Goal: Information Seeking & Learning: Understand process/instructions

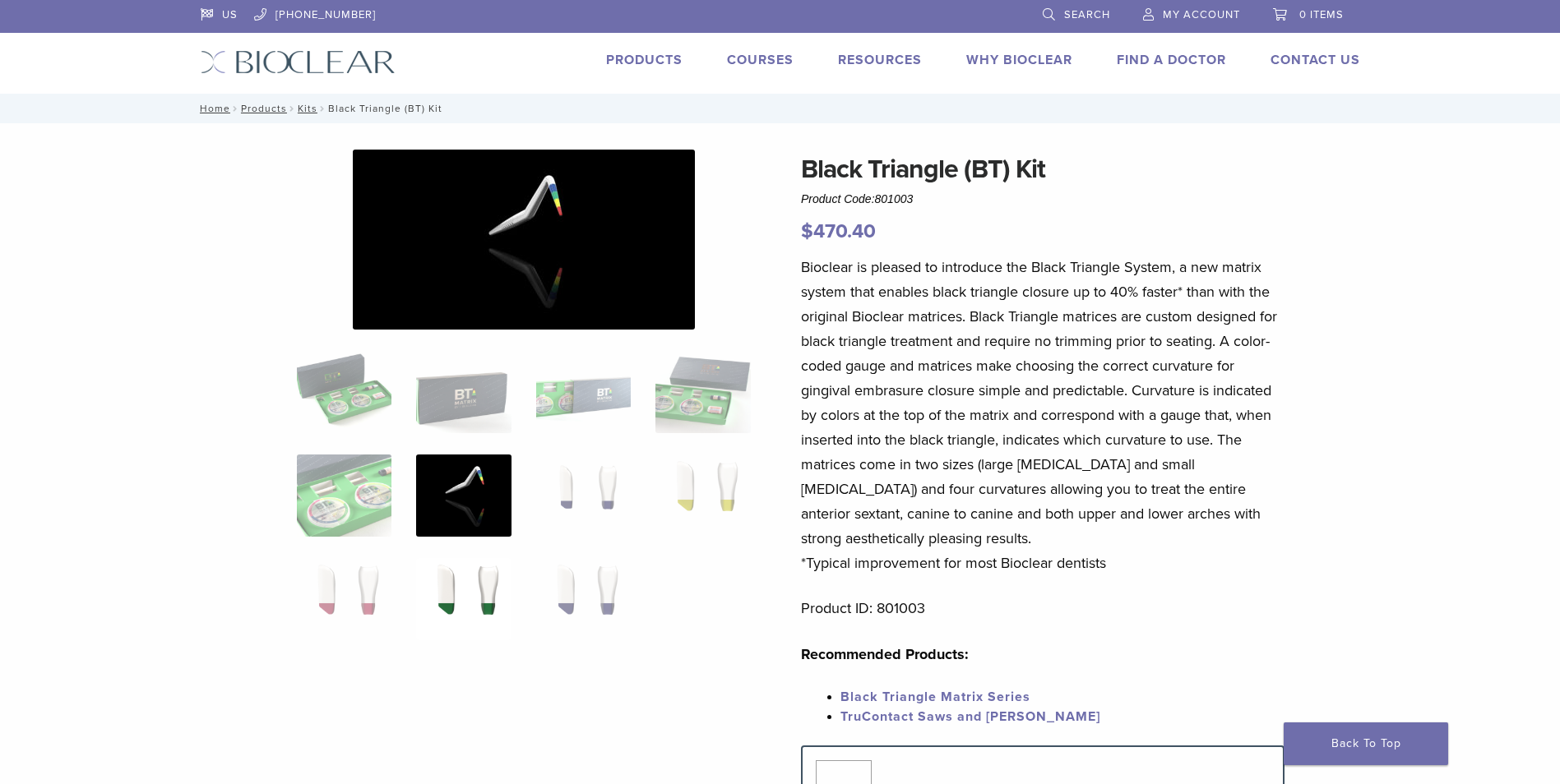
click at [483, 607] on img at bounding box center [464, 599] width 95 height 82
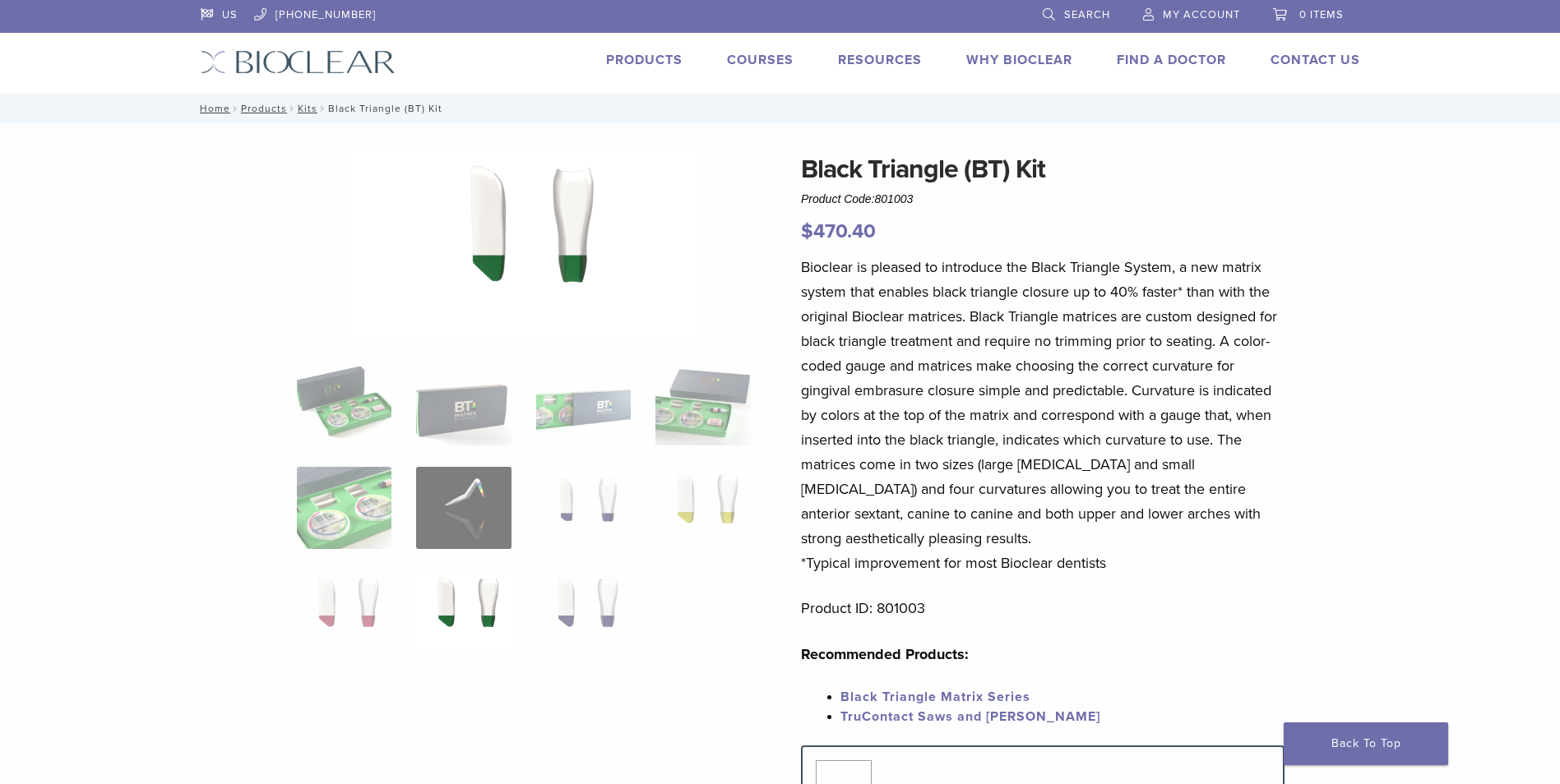
click at [499, 232] on img at bounding box center [524, 245] width 342 height 193
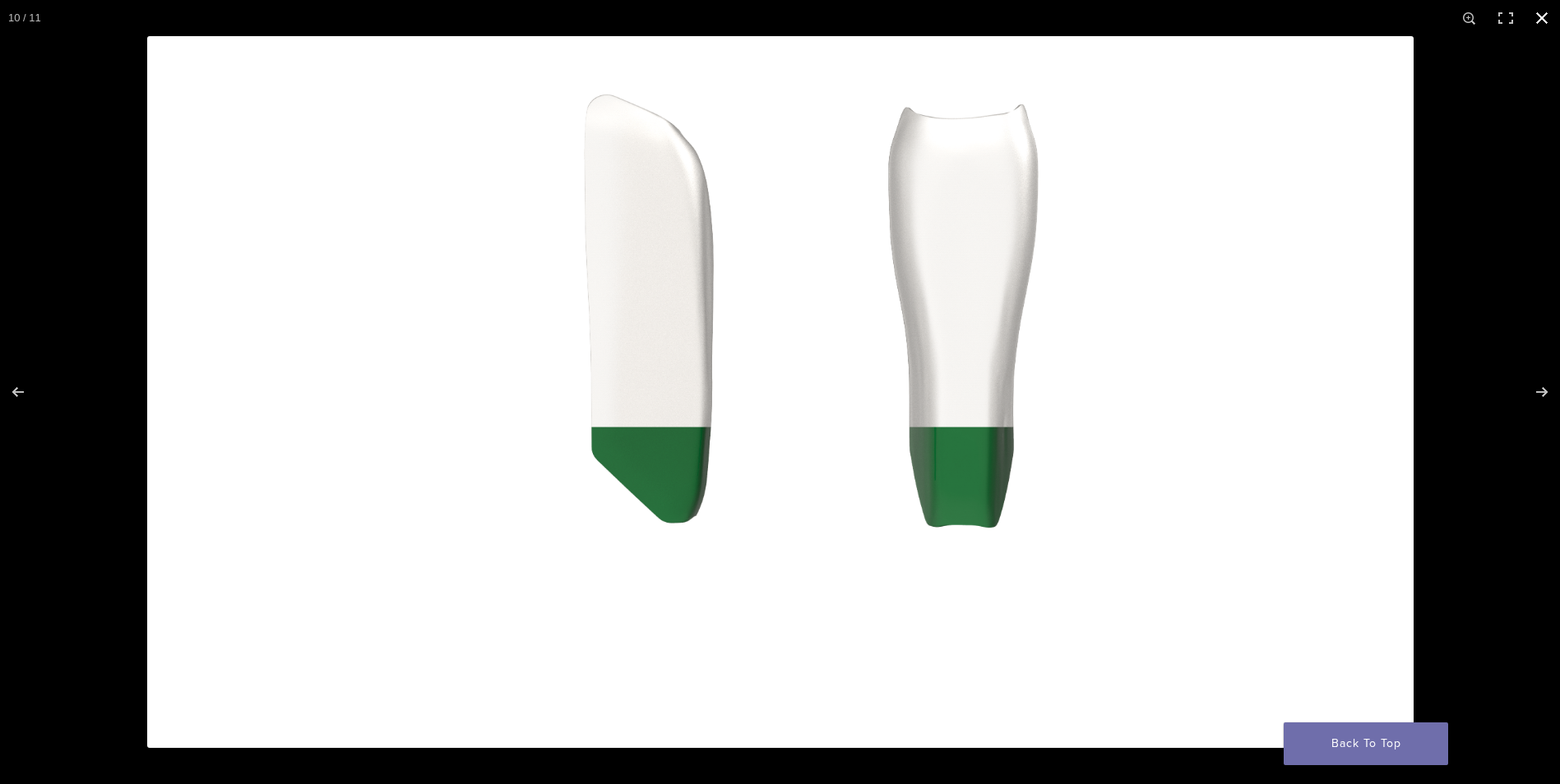
click at [1538, 24] on button "Close (Esc)" at bounding box center [1541, 18] width 36 height 36
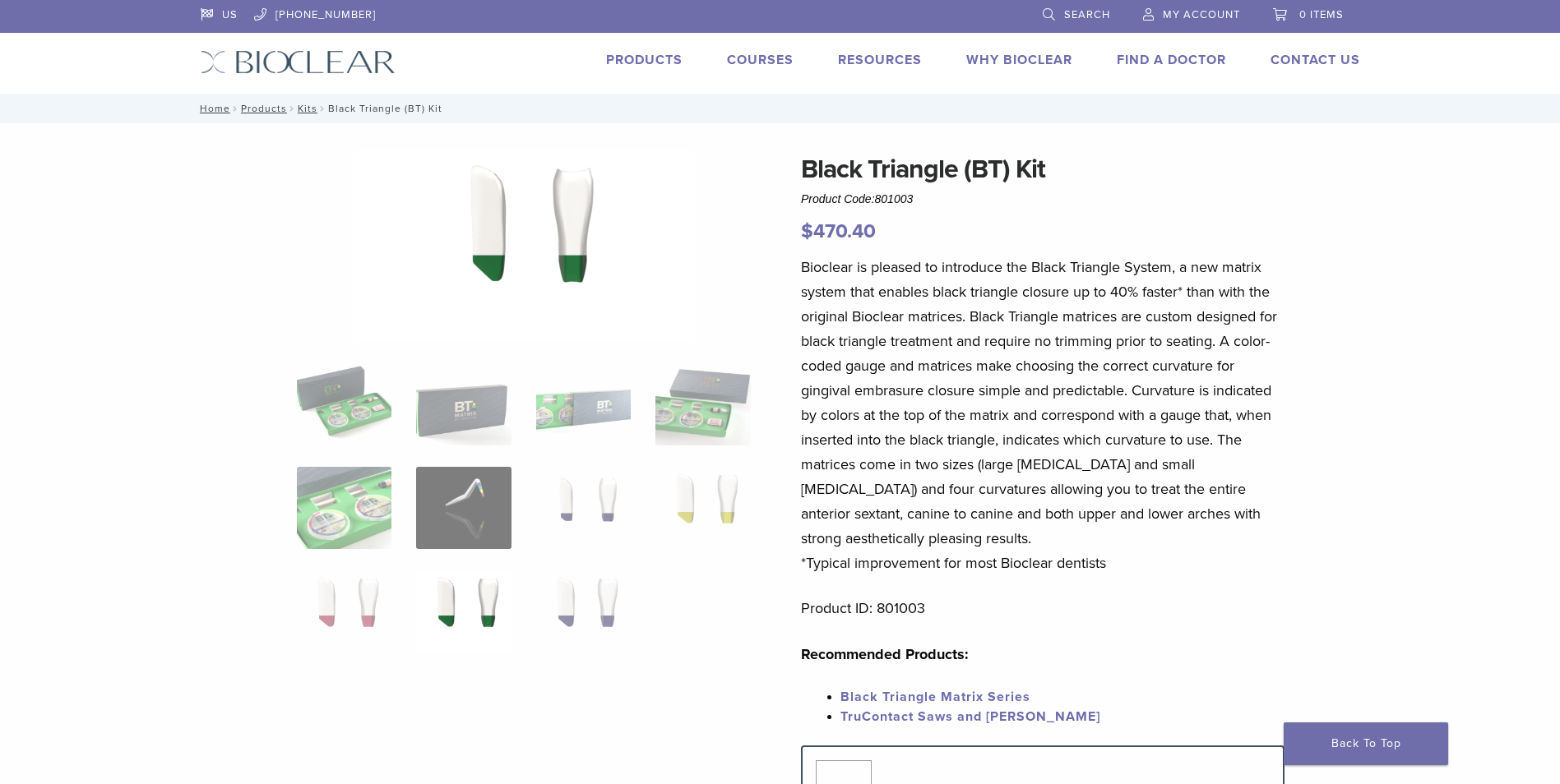
click at [753, 58] on link "Courses" at bounding box center [760, 60] width 67 height 17
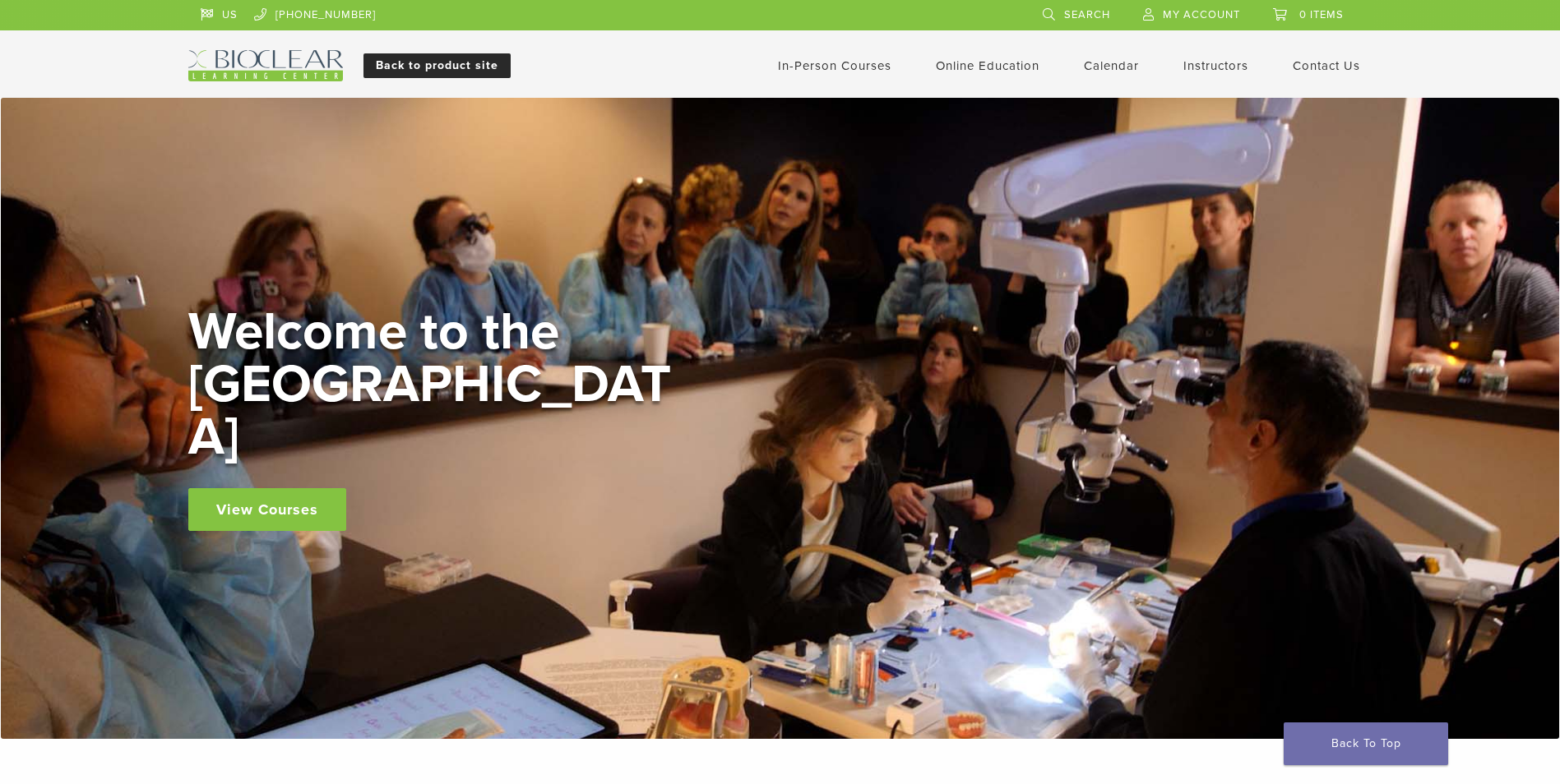
click at [463, 63] on link "Back to product site" at bounding box center [437, 65] width 148 height 24
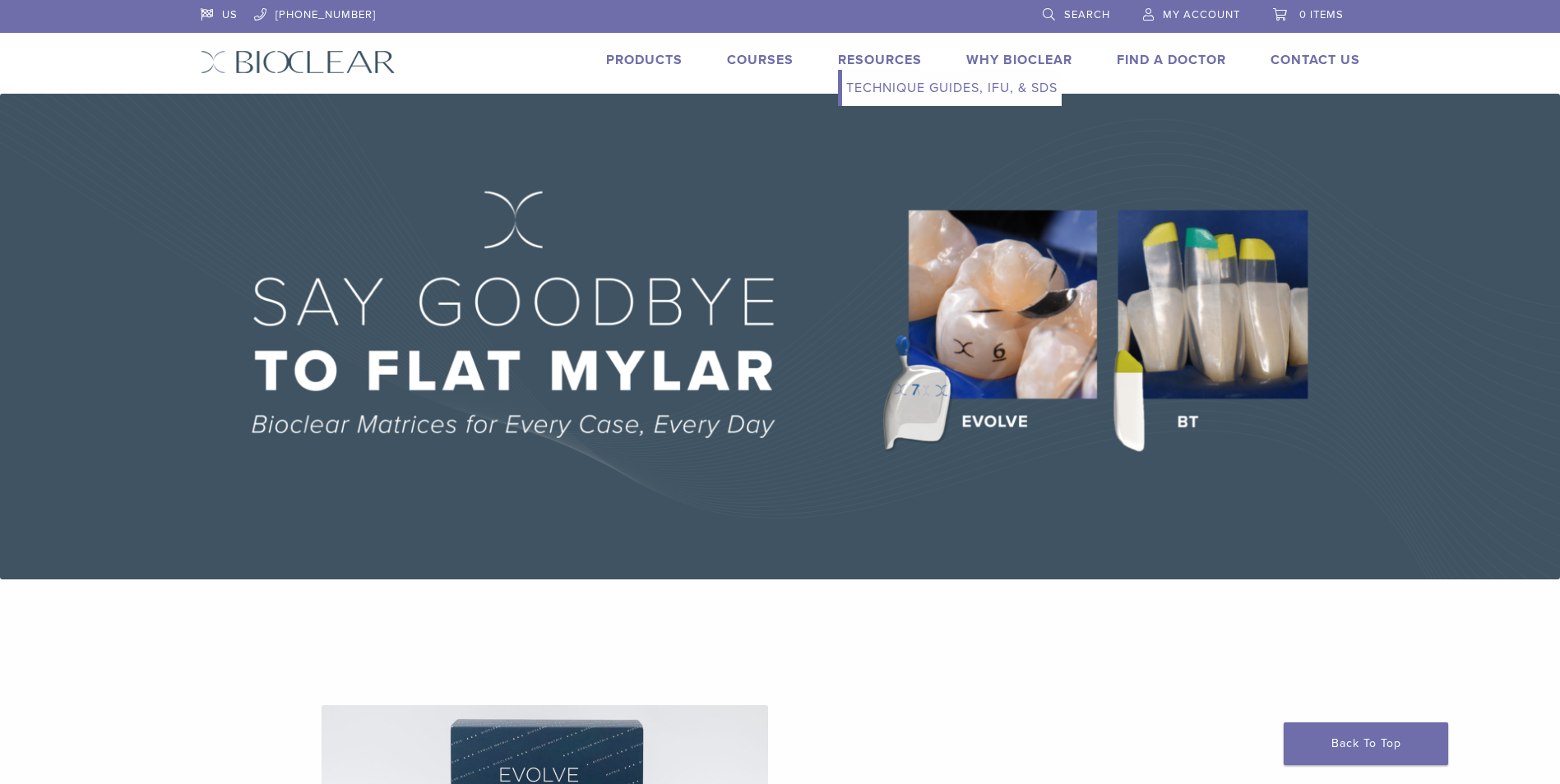
click at [890, 91] on link "Technique Guides, IFU, & SDS" at bounding box center [952, 87] width 220 height 36
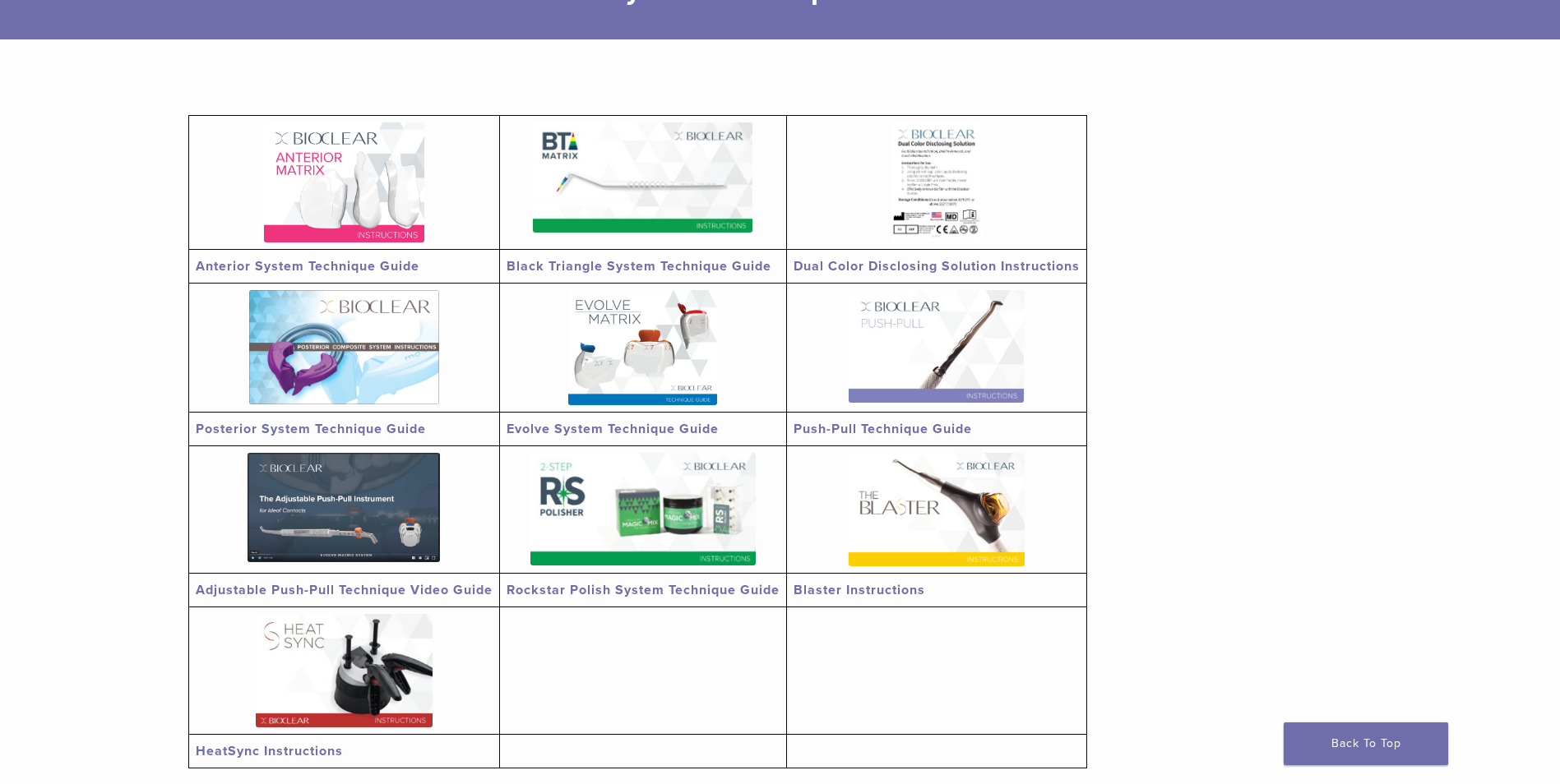
scroll to position [246, 0]
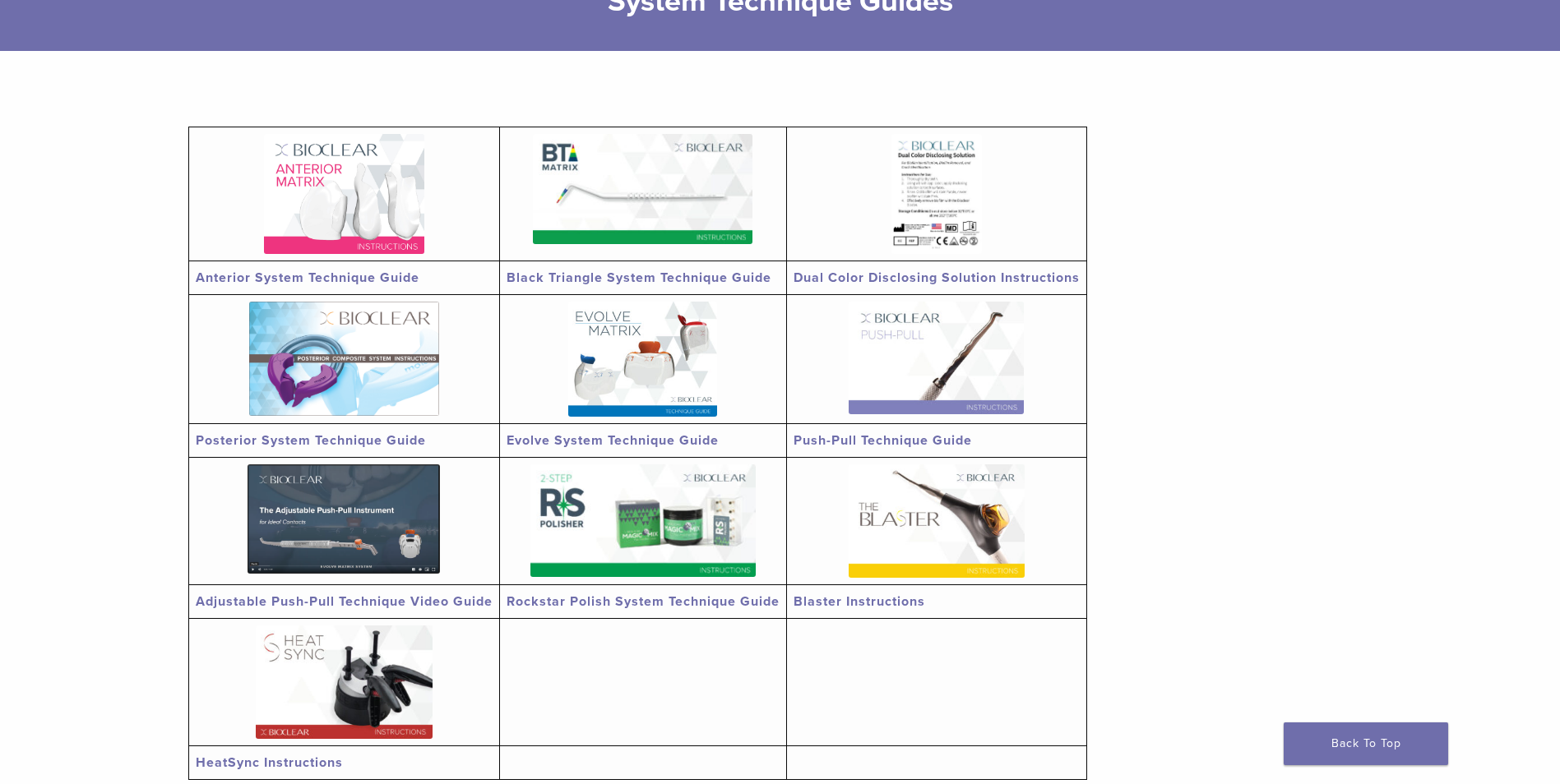
click at [344, 193] on img at bounding box center [344, 194] width 160 height 120
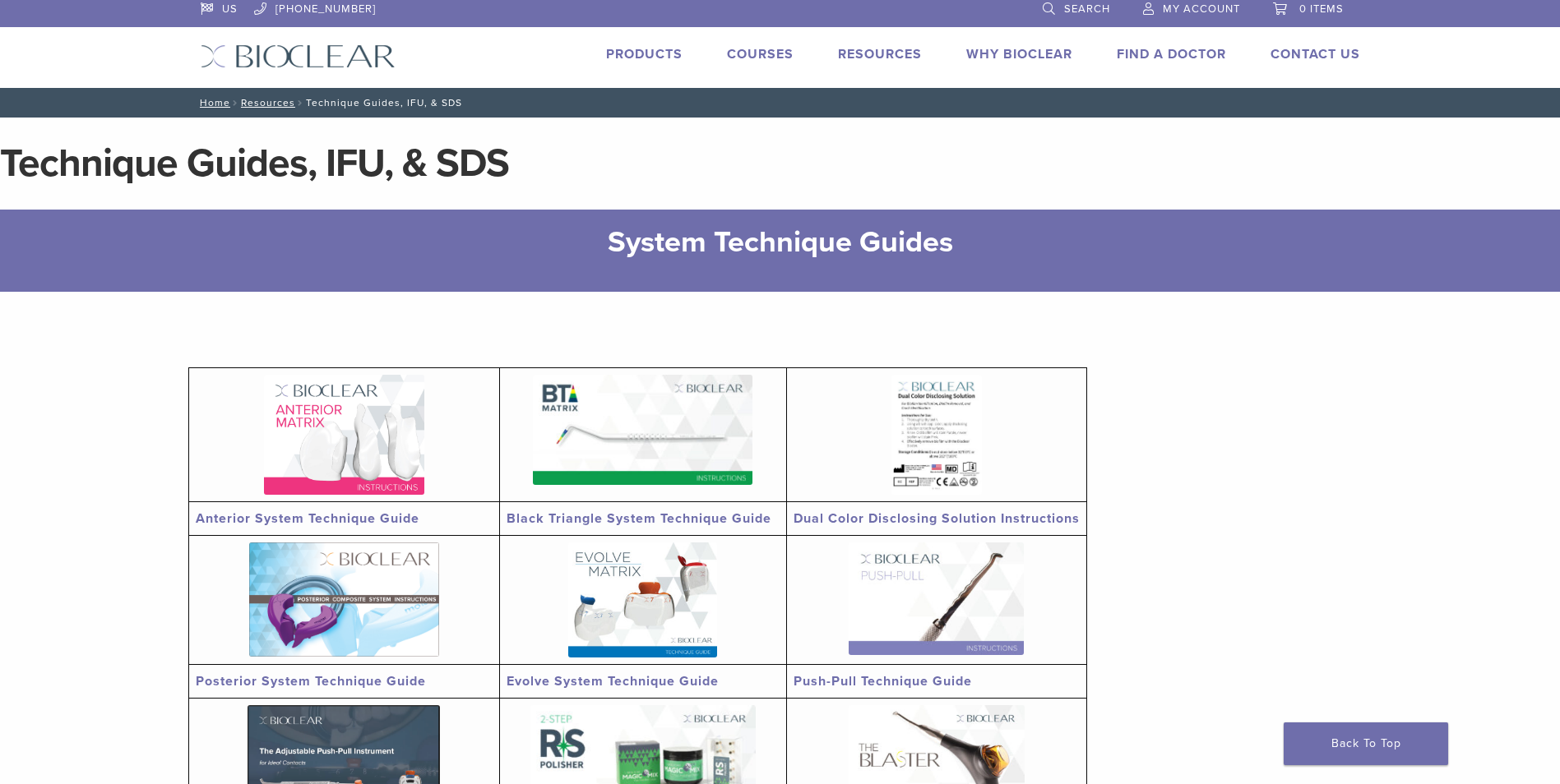
scroll to position [0, 0]
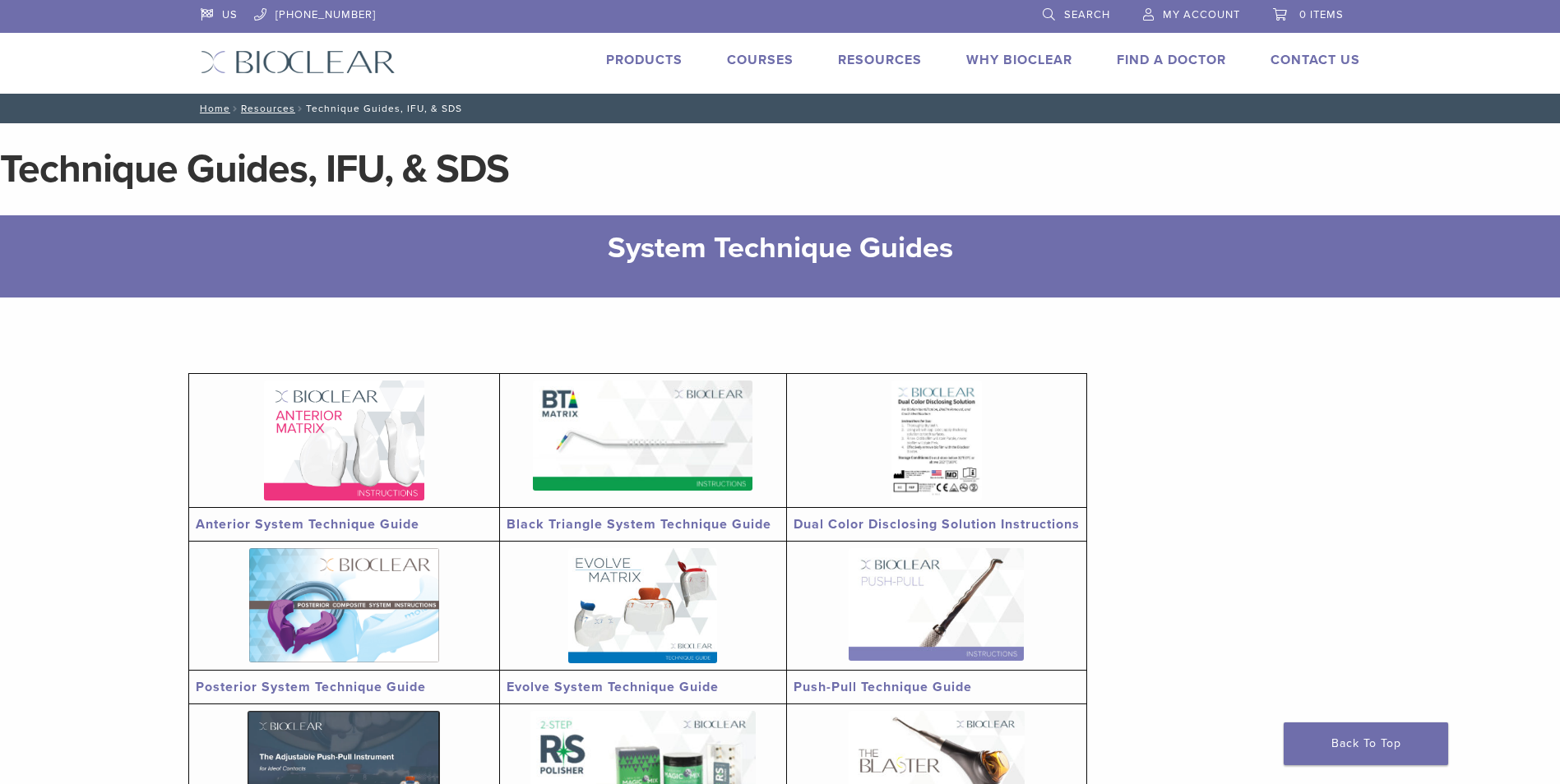
click at [670, 62] on link "Products" at bounding box center [645, 60] width 76 height 17
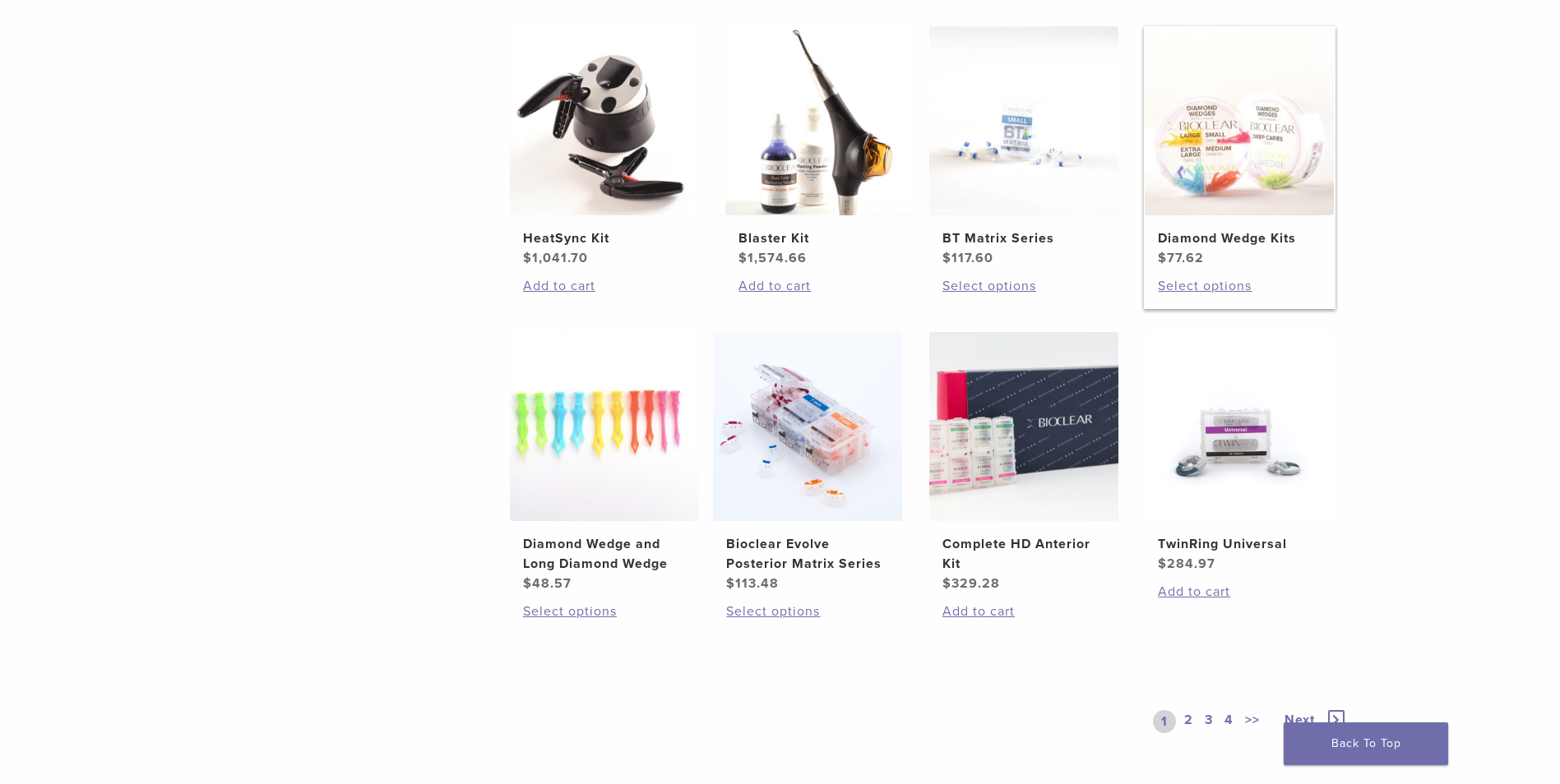
scroll to position [986, 0]
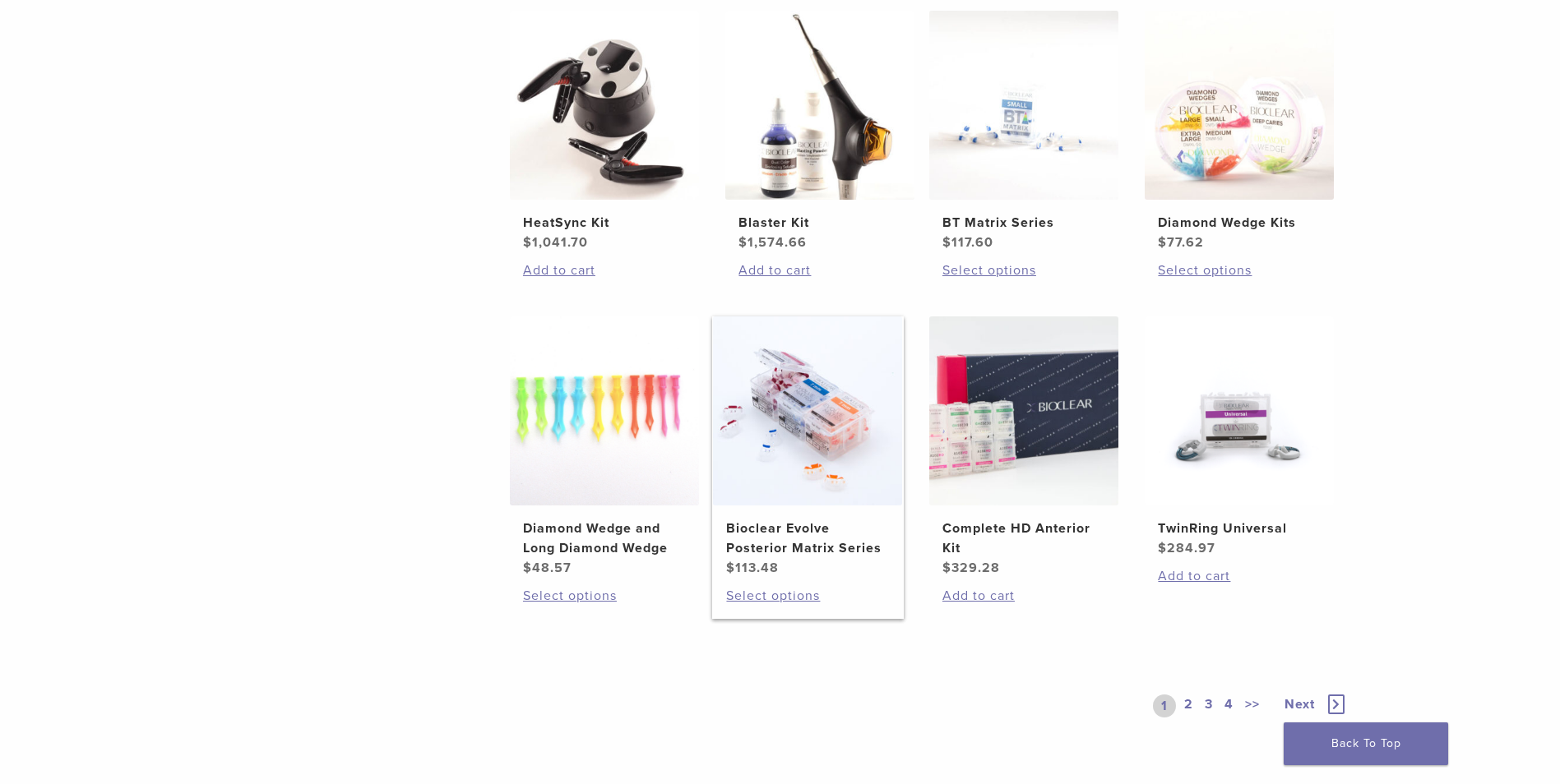
click at [802, 470] on img at bounding box center [807, 411] width 189 height 189
click at [766, 455] on img at bounding box center [807, 411] width 189 height 189
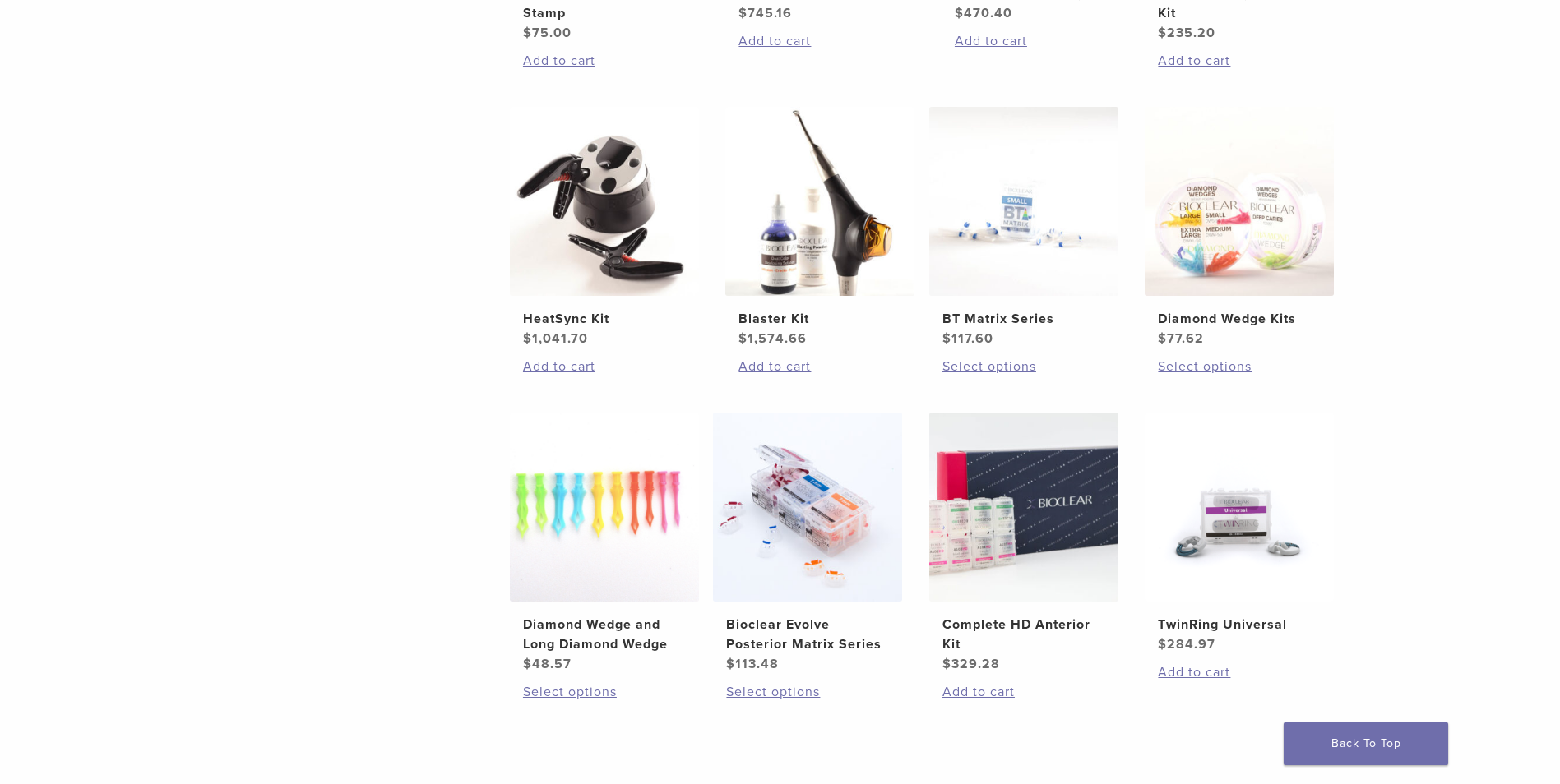
scroll to position [1068, 0]
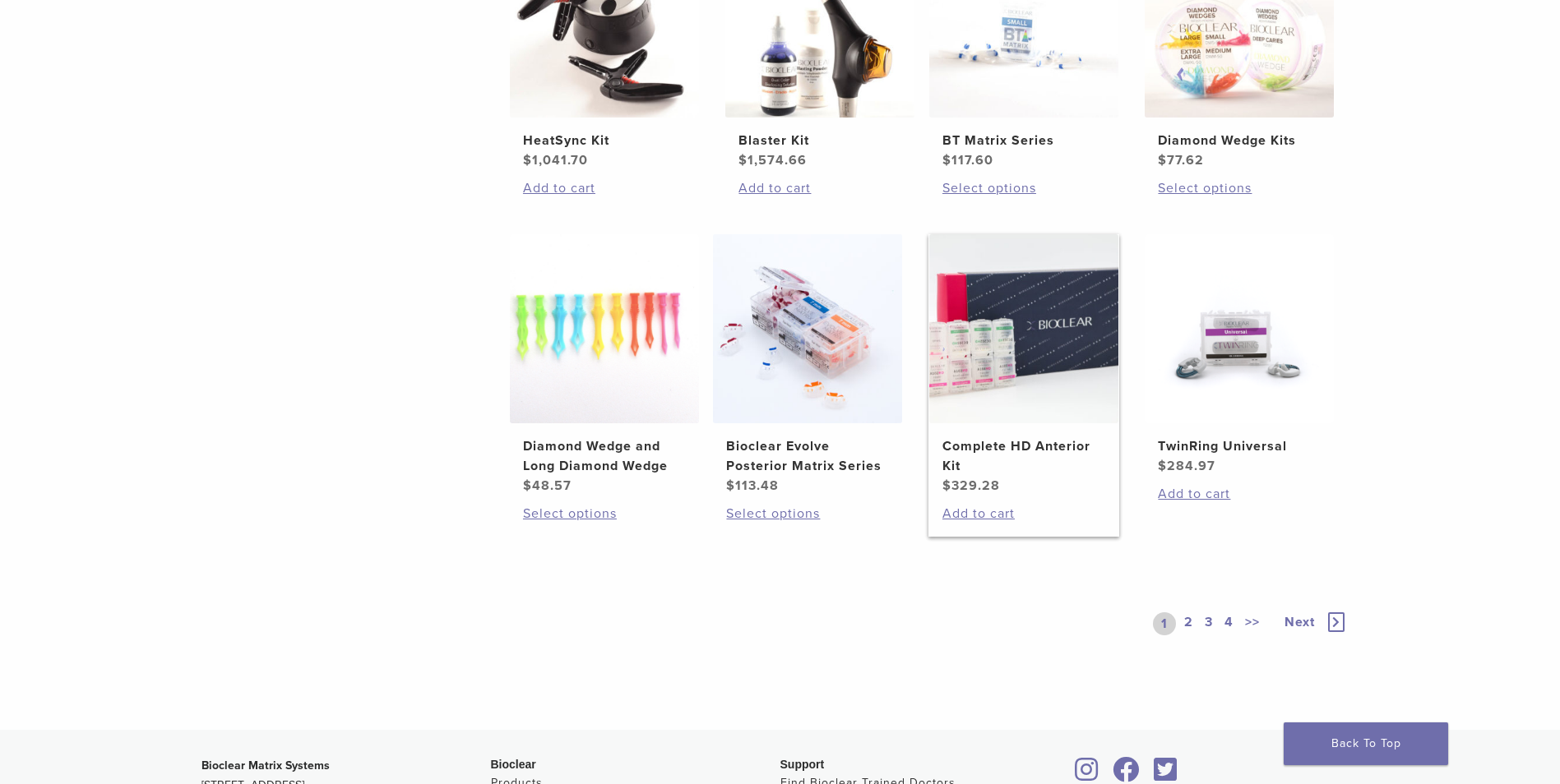
click at [1016, 435] on link "Complete HD Anterior Kit $ 329.28" at bounding box center [1024, 365] width 192 height 261
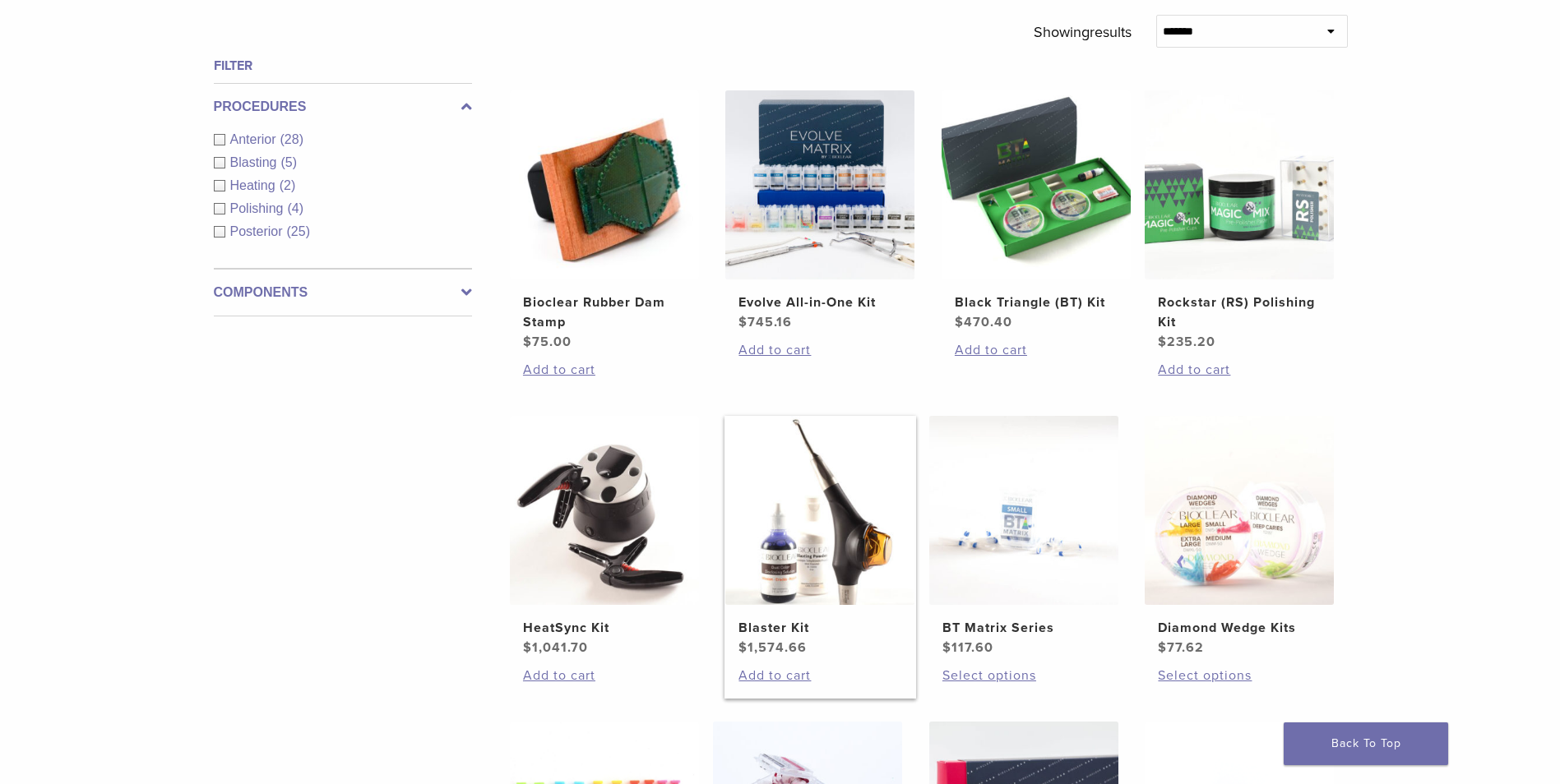
scroll to position [576, 0]
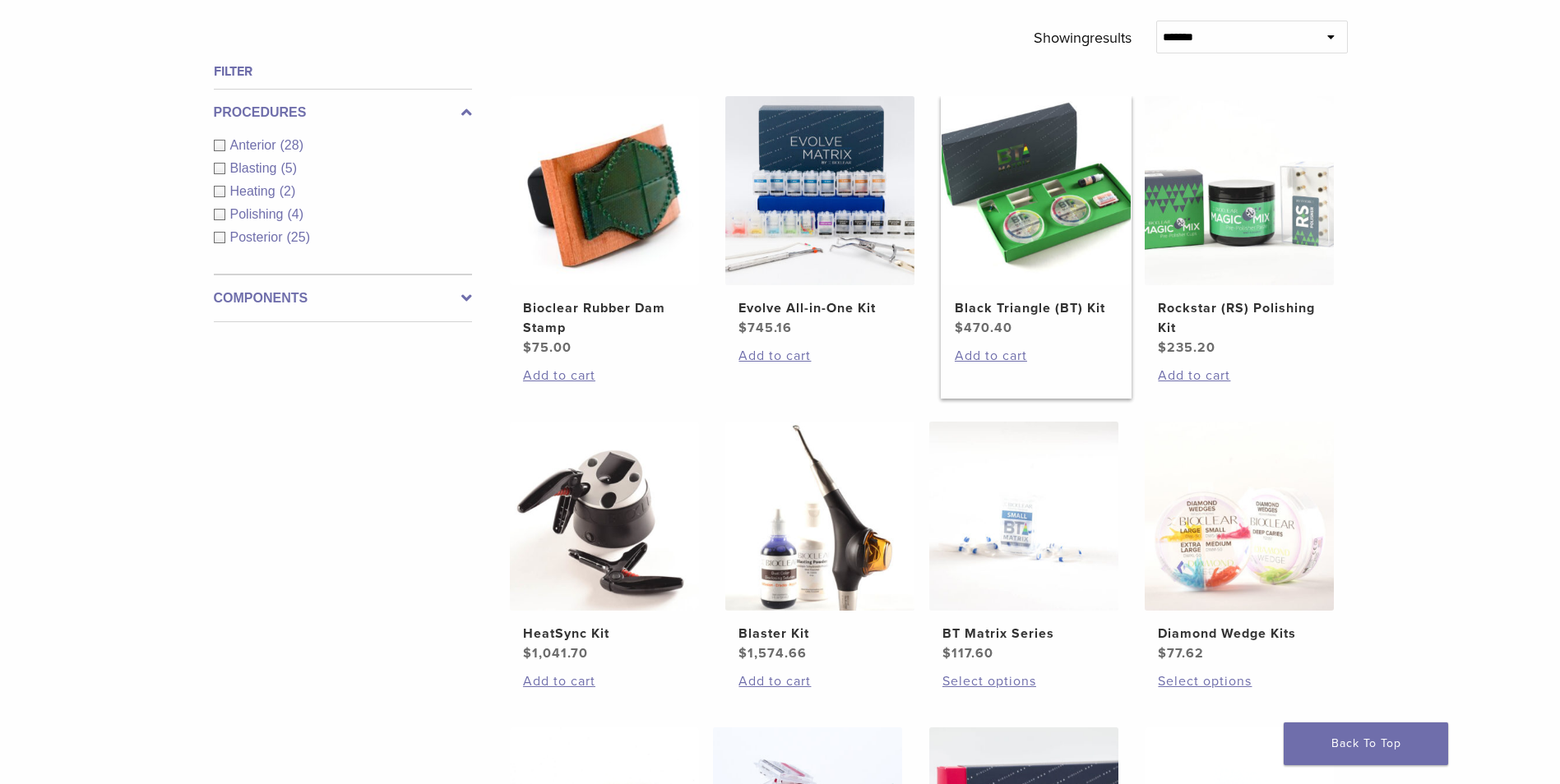
click at [1038, 216] on img at bounding box center [1036, 190] width 189 height 189
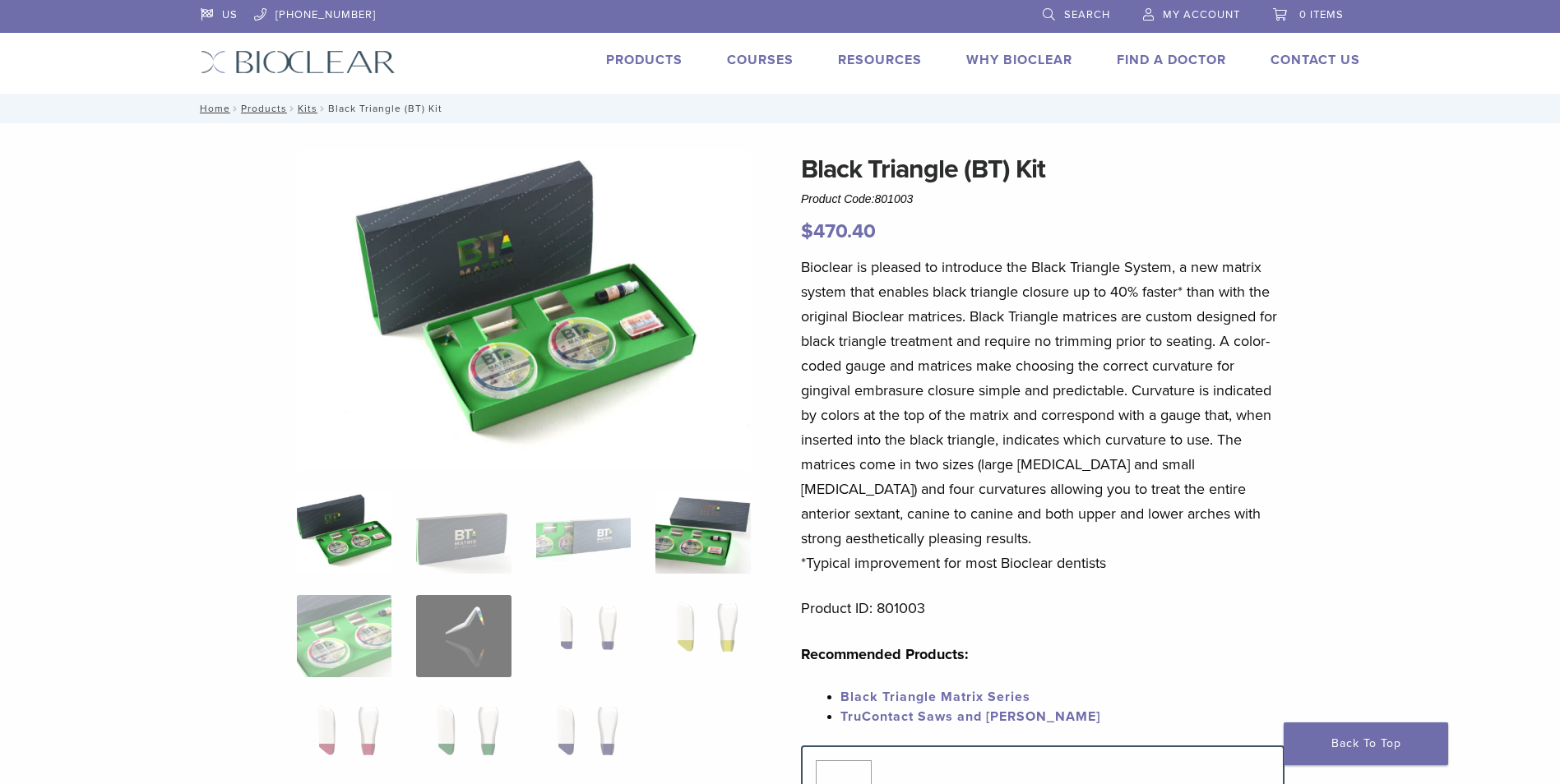
click at [716, 554] on img at bounding box center [702, 533] width 95 height 82
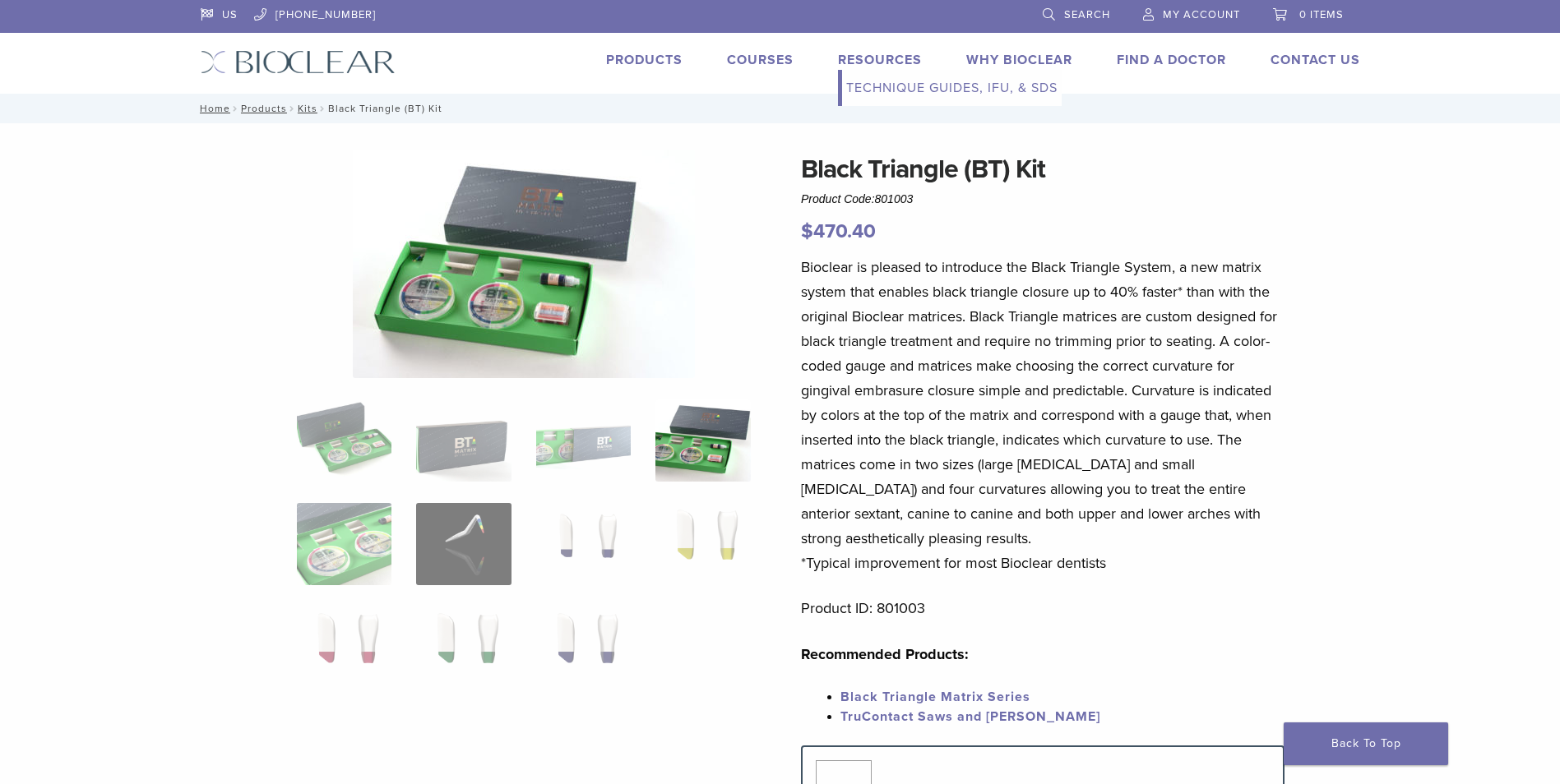
click at [868, 55] on link "Resources" at bounding box center [880, 60] width 84 height 17
click at [896, 89] on link "Technique Guides, IFU, & SDS" at bounding box center [952, 87] width 220 height 36
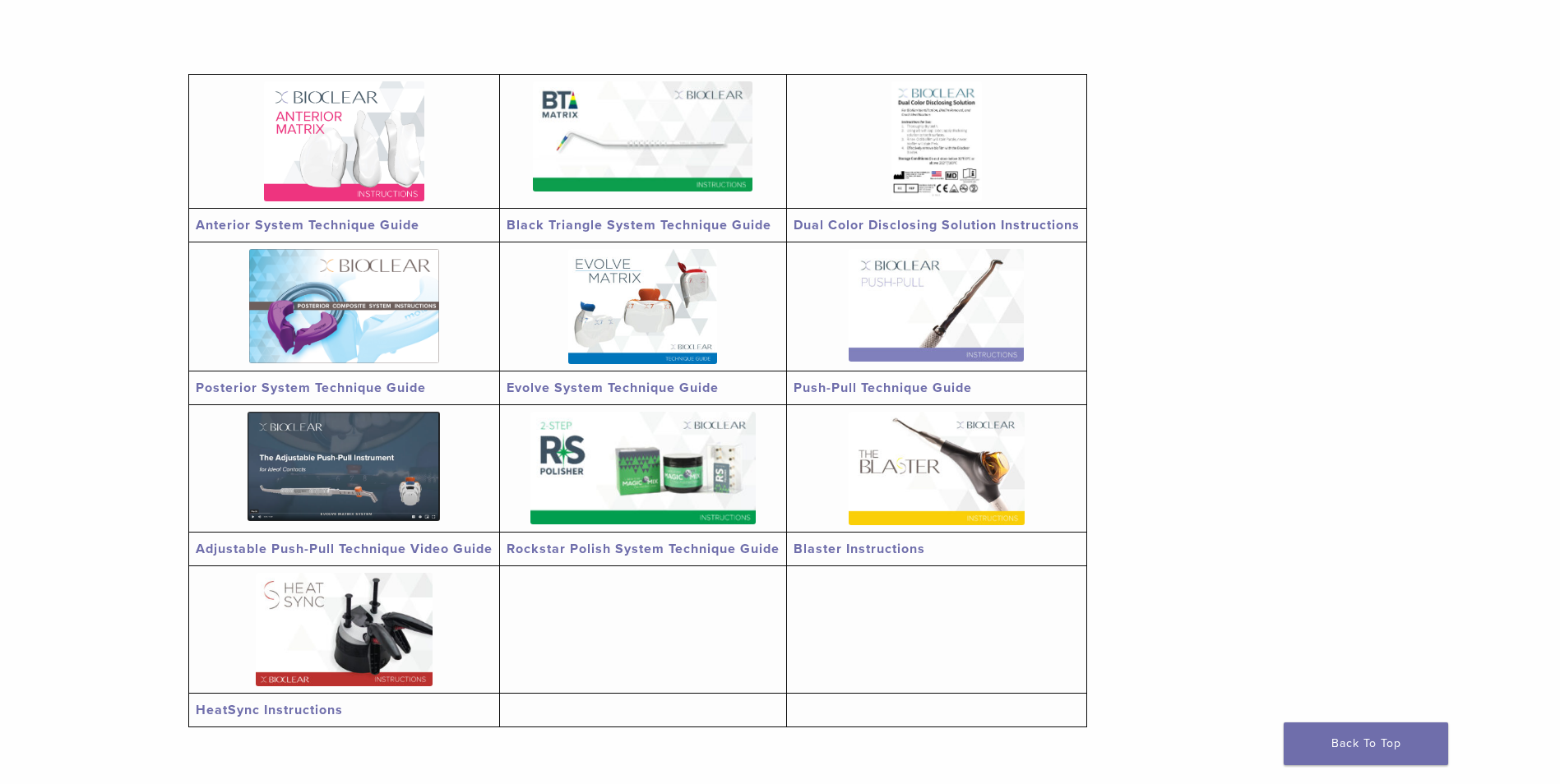
scroll to position [328, 0]
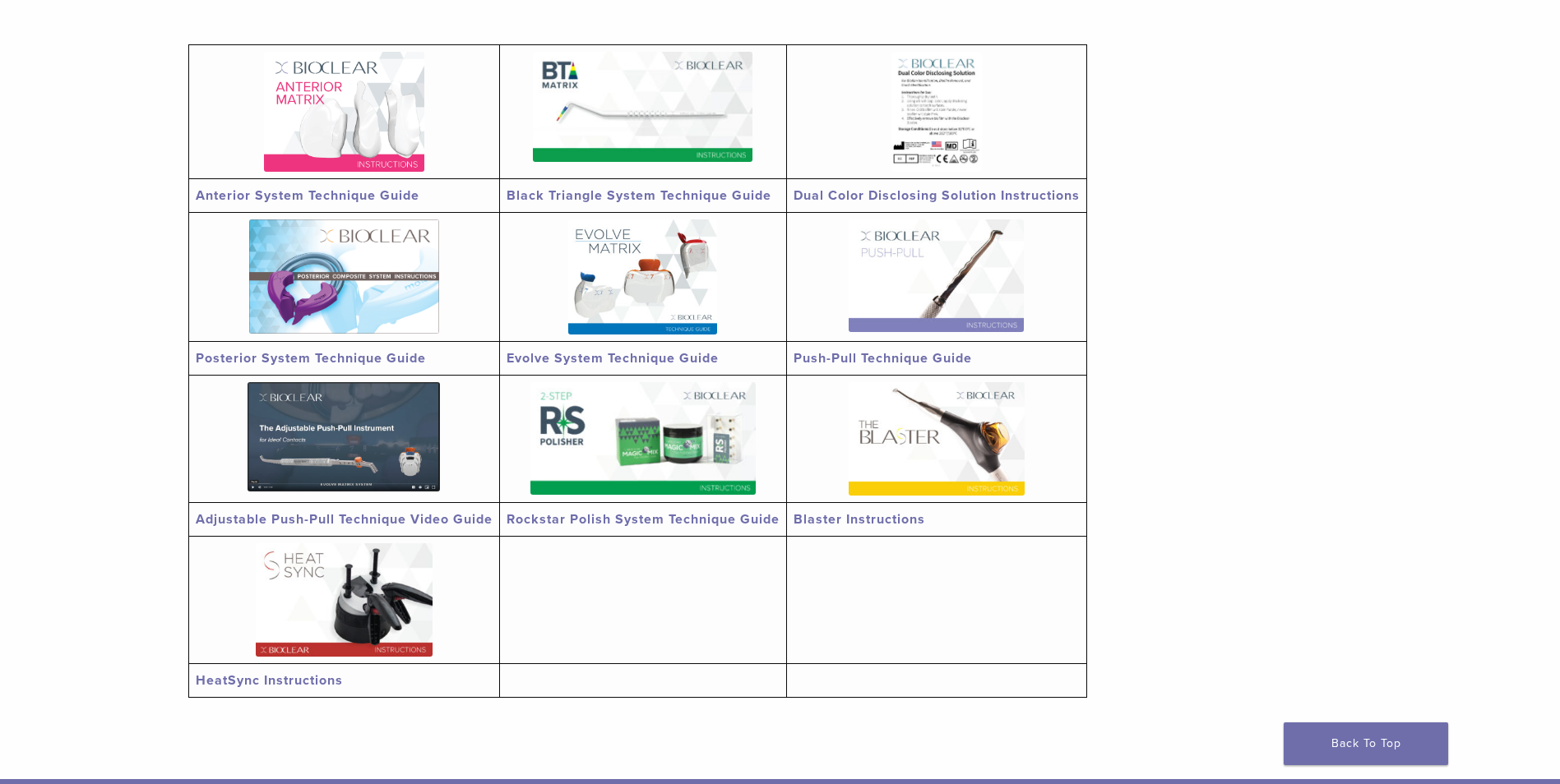
click at [617, 152] on img at bounding box center [643, 107] width 220 height 110
click at [338, 121] on img at bounding box center [344, 111] width 160 height 120
click at [995, 462] on img at bounding box center [937, 439] width 176 height 113
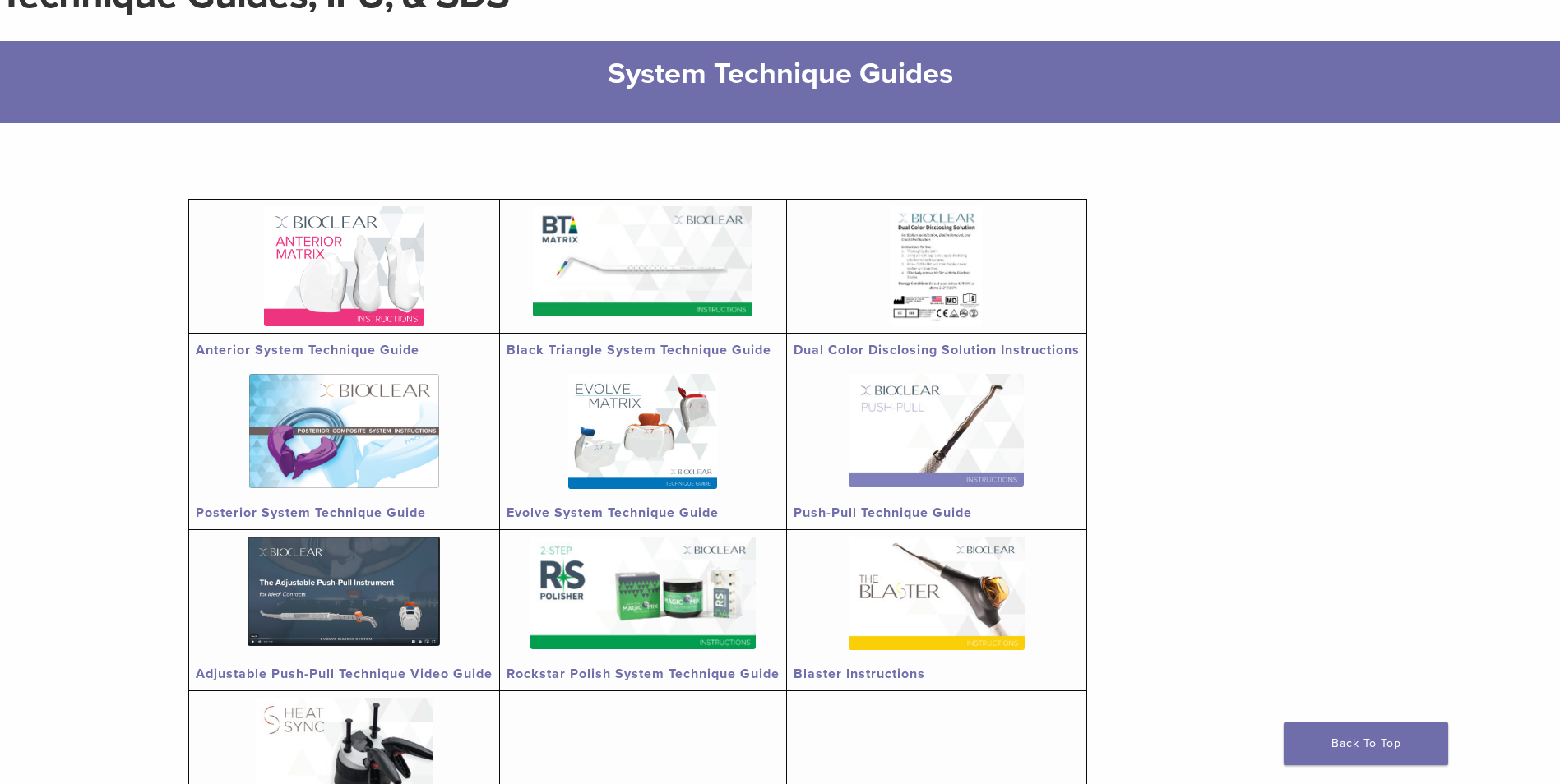
scroll to position [0, 0]
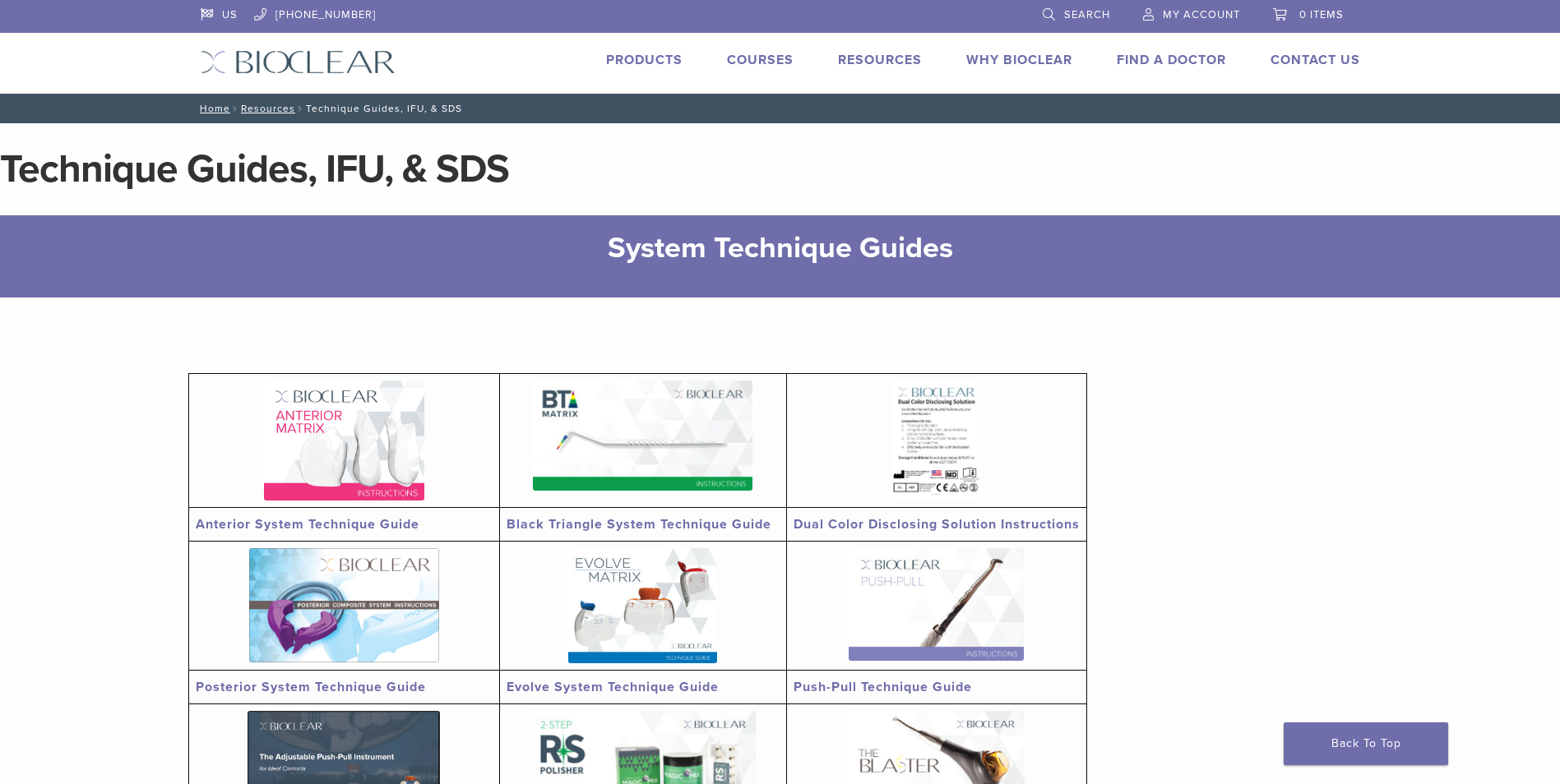
click at [629, 56] on link "Products" at bounding box center [645, 60] width 76 height 17
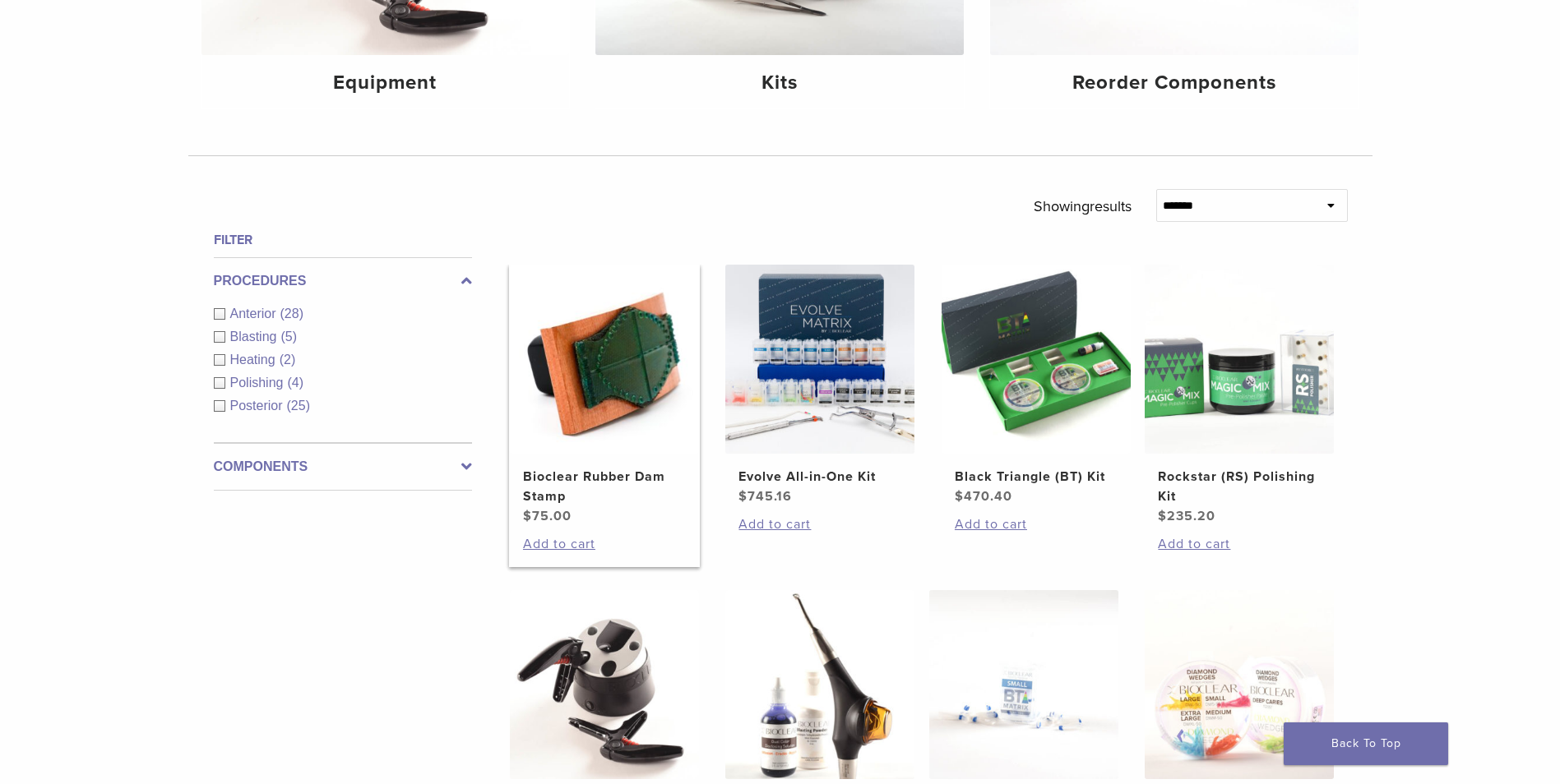
scroll to position [740, 0]
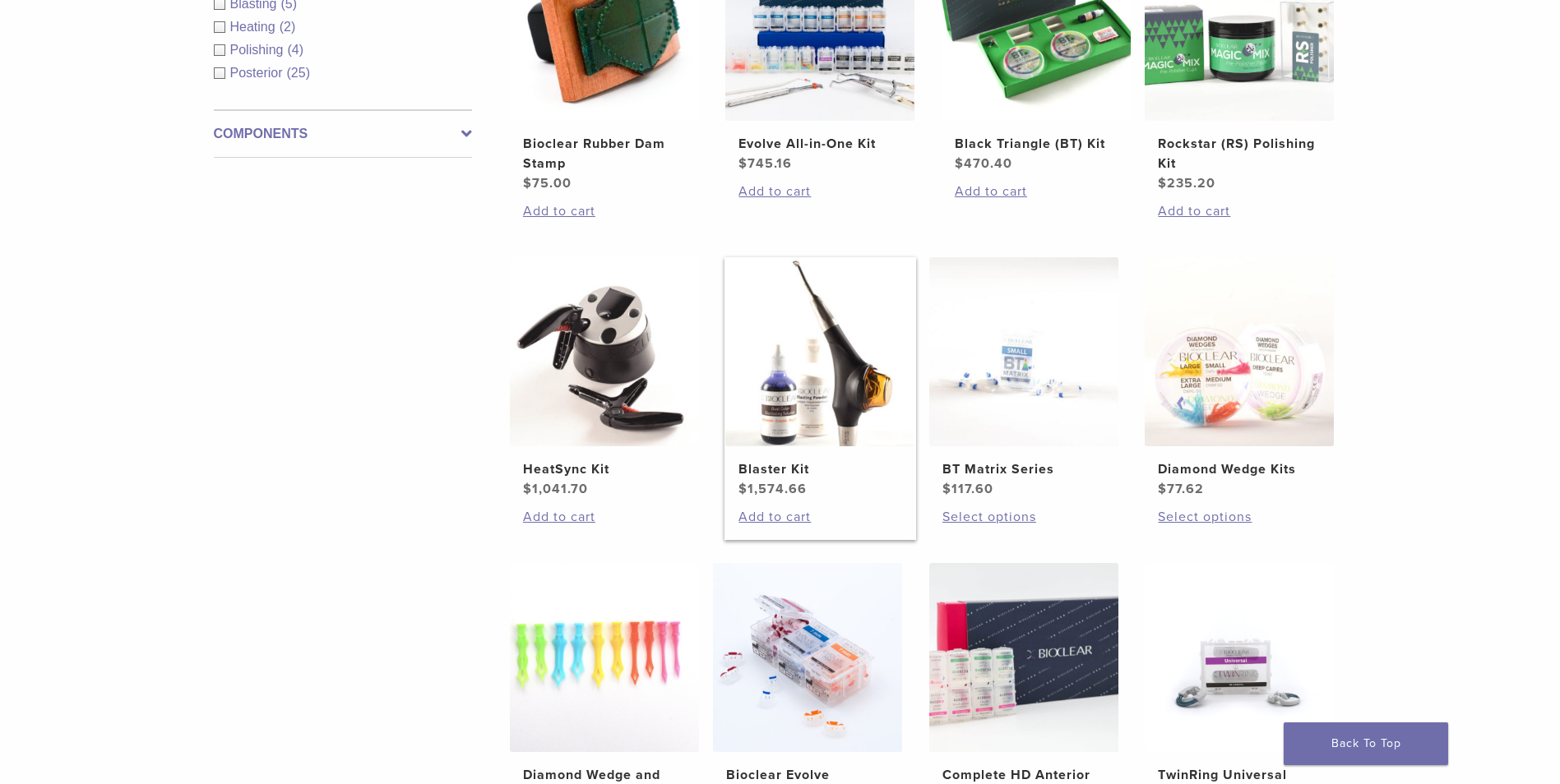
click at [799, 390] on img at bounding box center [820, 351] width 189 height 189
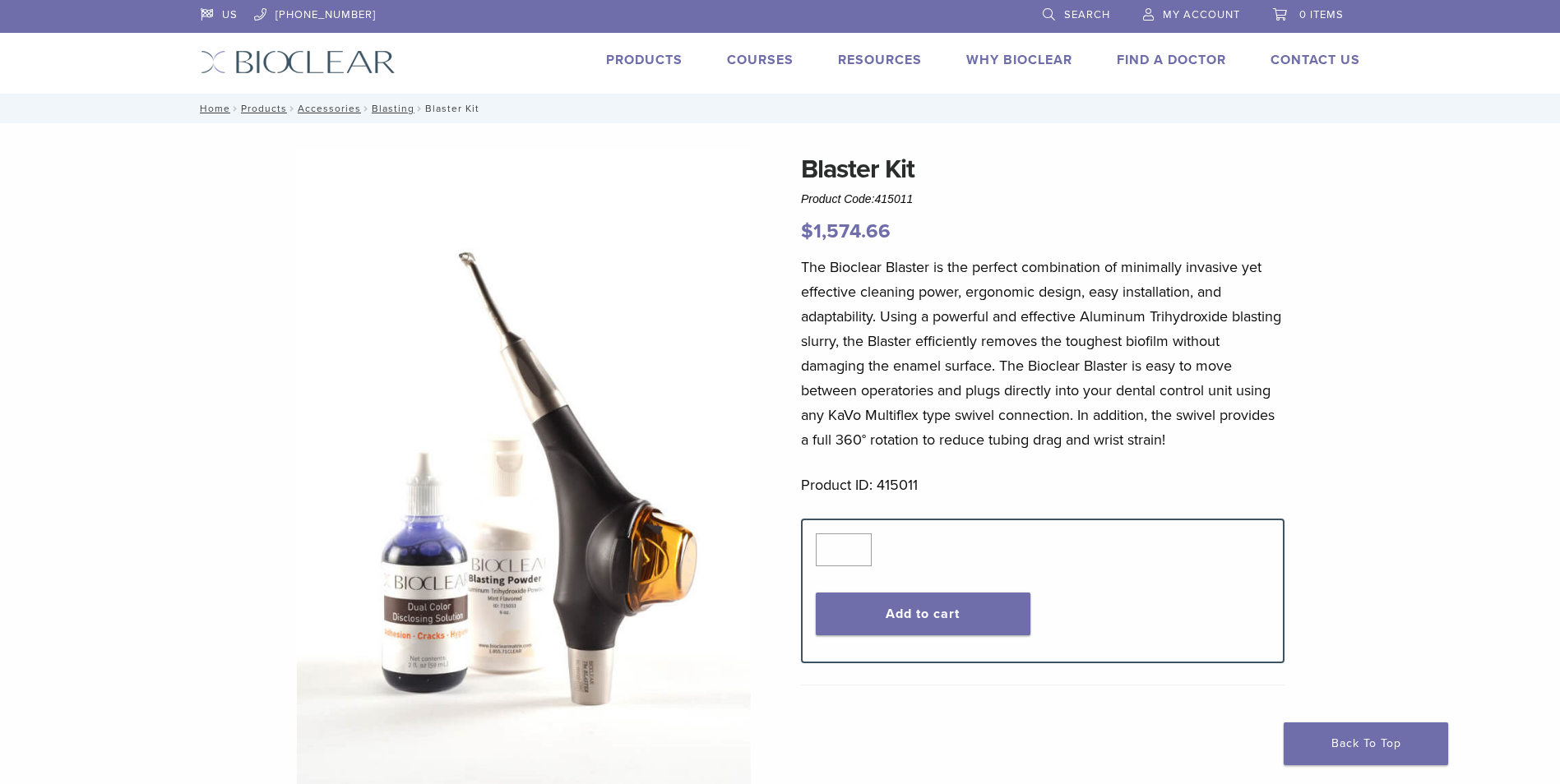
click at [604, 576] on img at bounding box center [524, 470] width 454 height 641
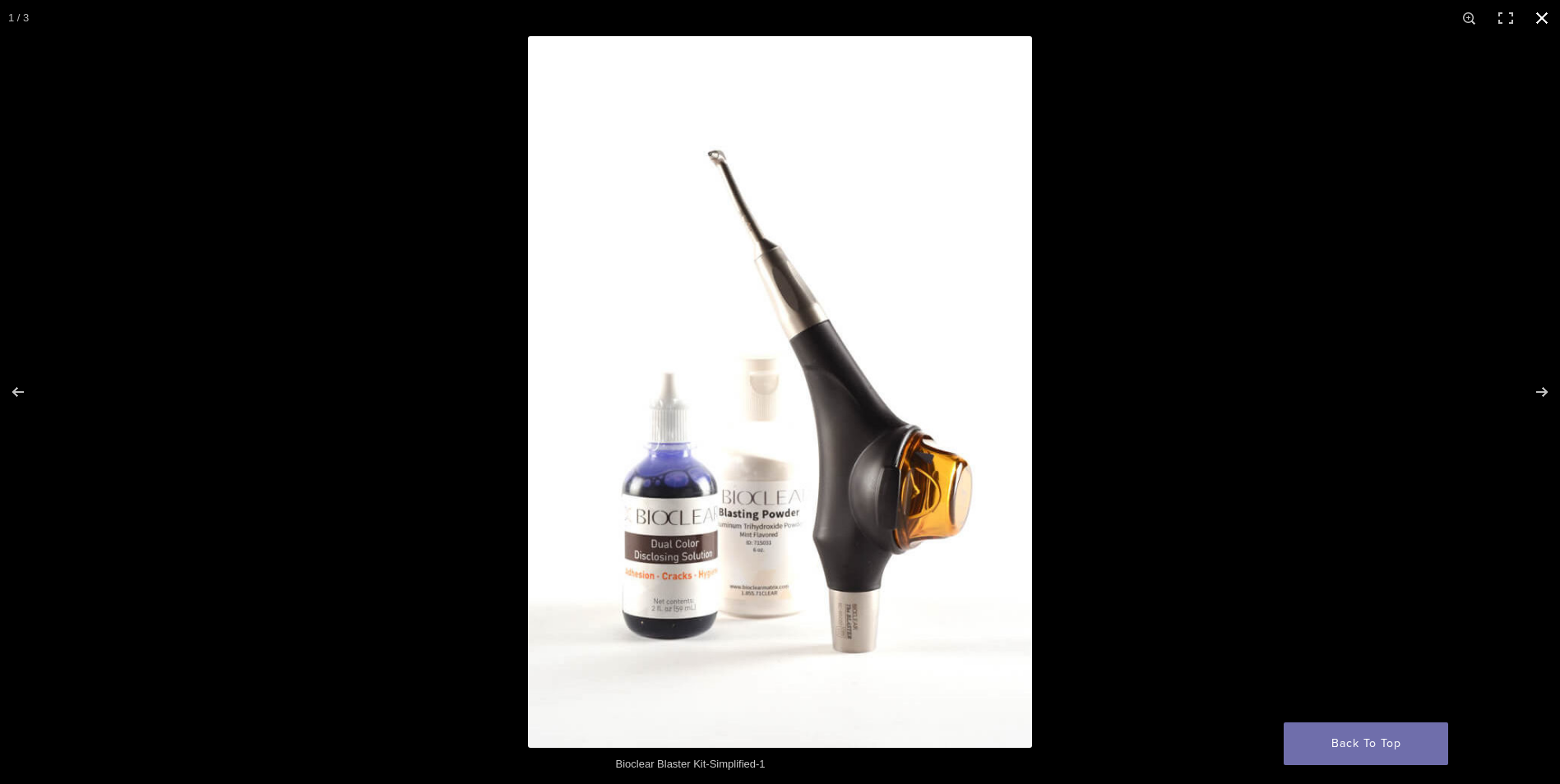
click at [1534, 19] on button "Close (Esc)" at bounding box center [1541, 18] width 36 height 36
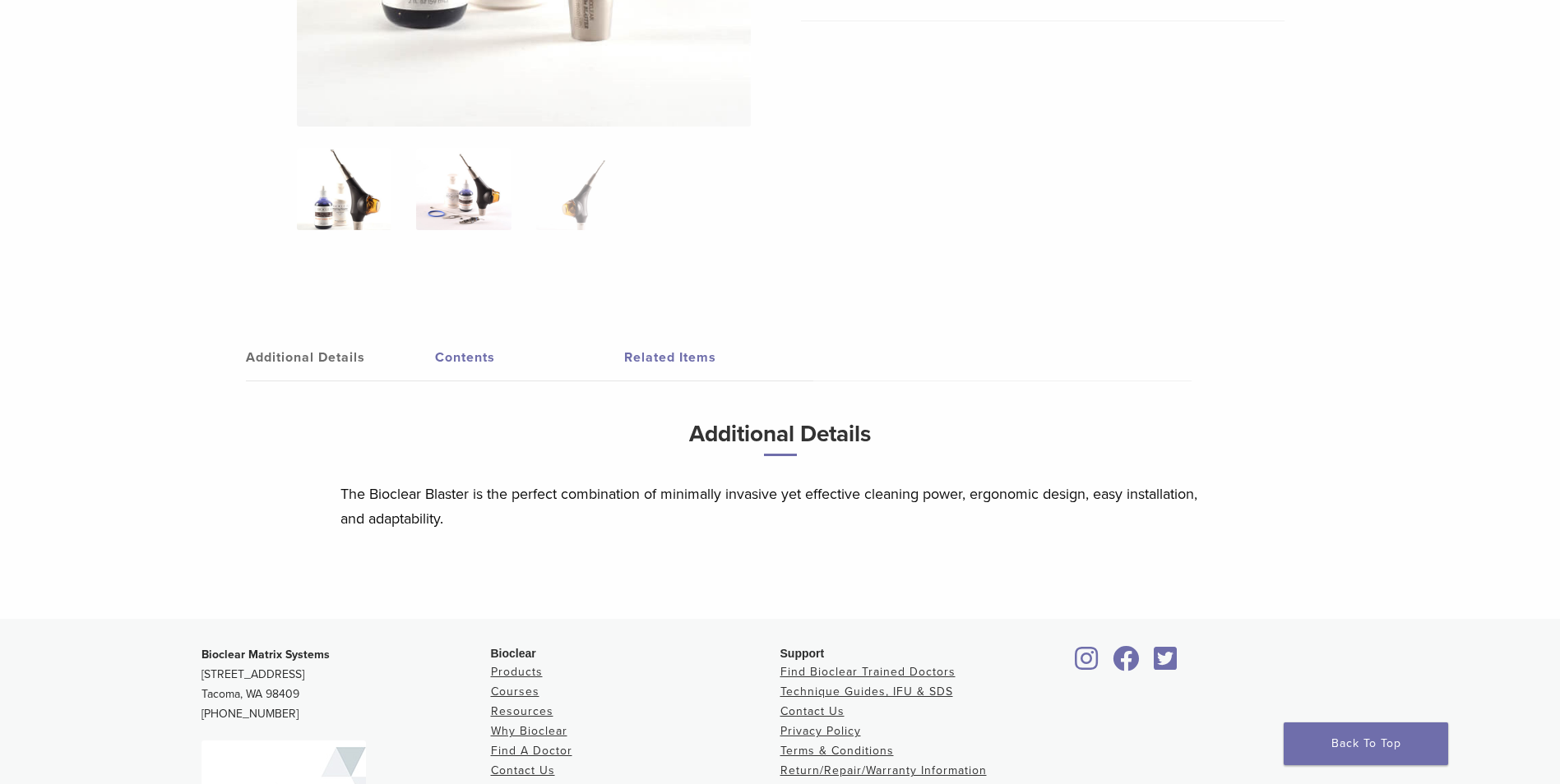
click at [492, 213] on img at bounding box center [464, 189] width 95 height 82
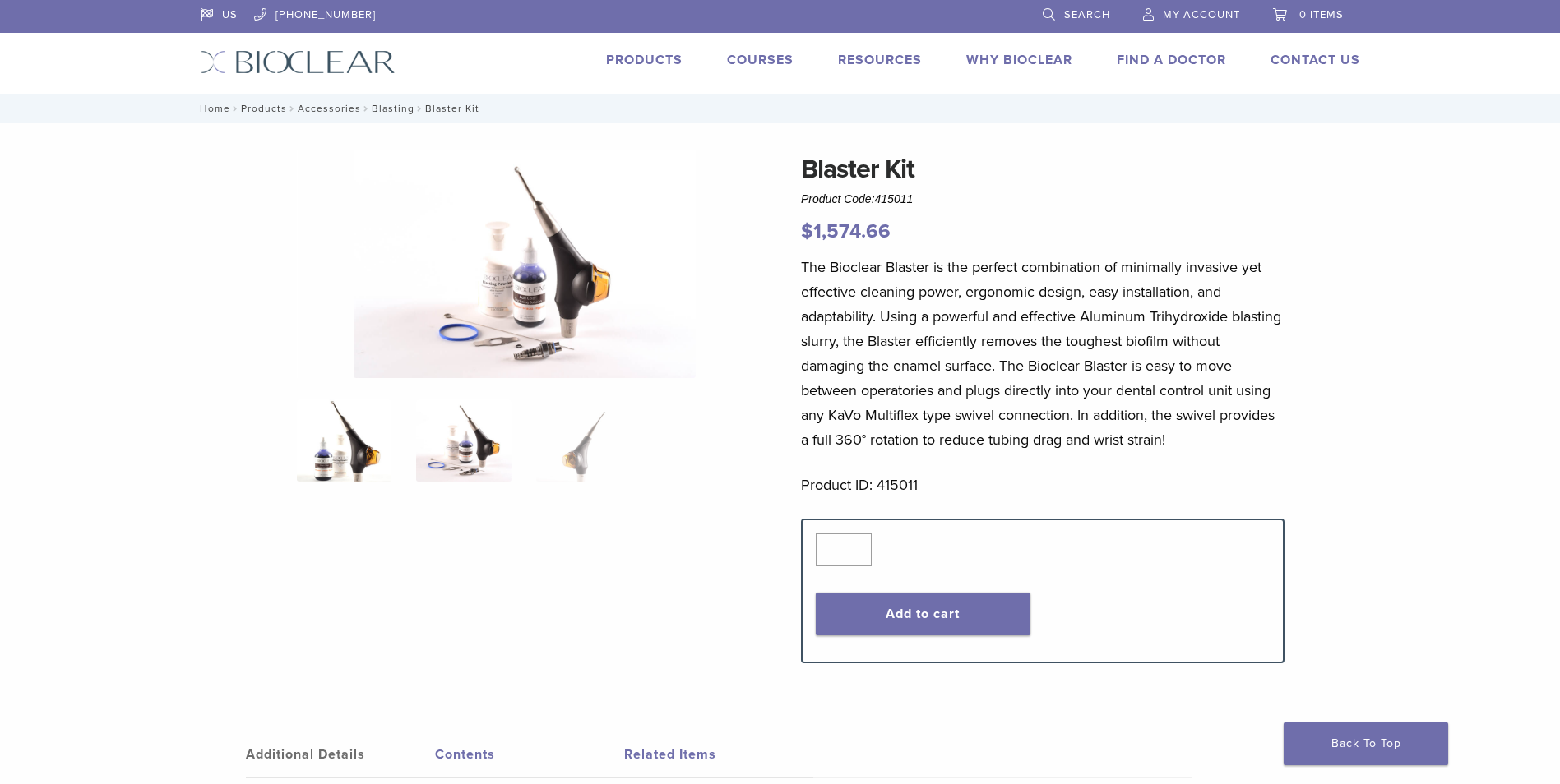
click at [359, 454] on img at bounding box center [344, 441] width 95 height 82
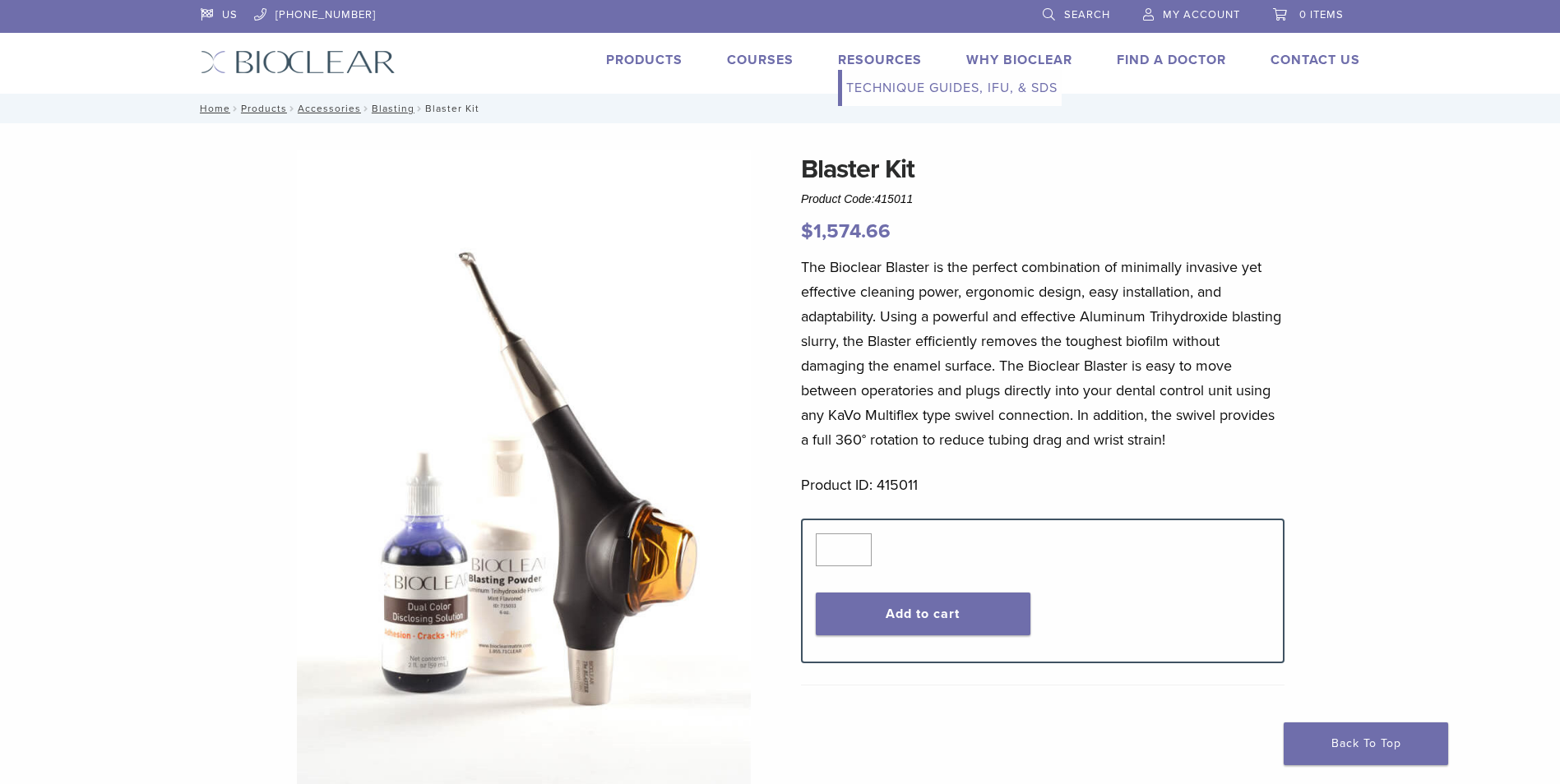
click at [868, 58] on link "Resources" at bounding box center [880, 60] width 84 height 17
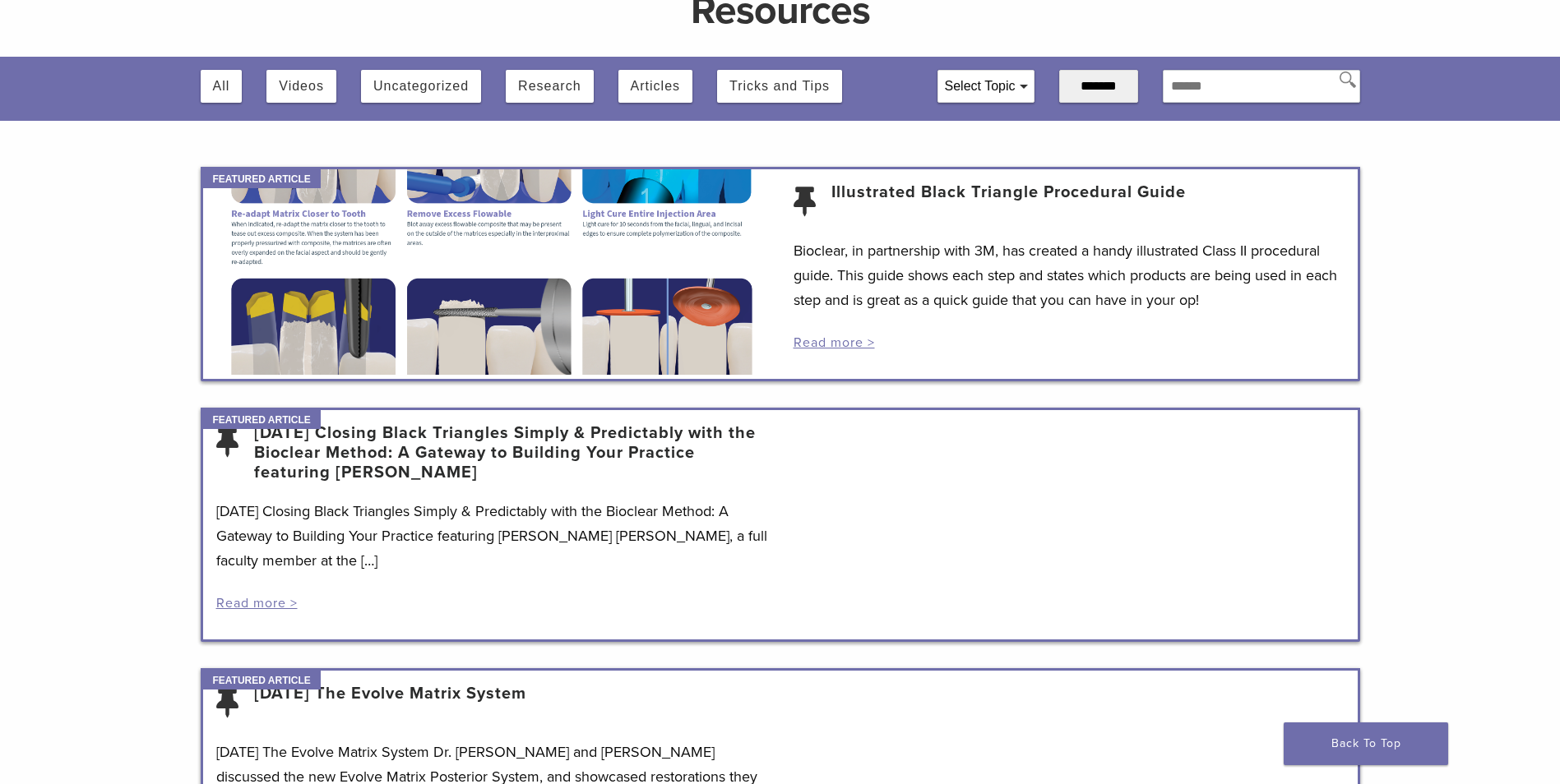
scroll to position [164, 0]
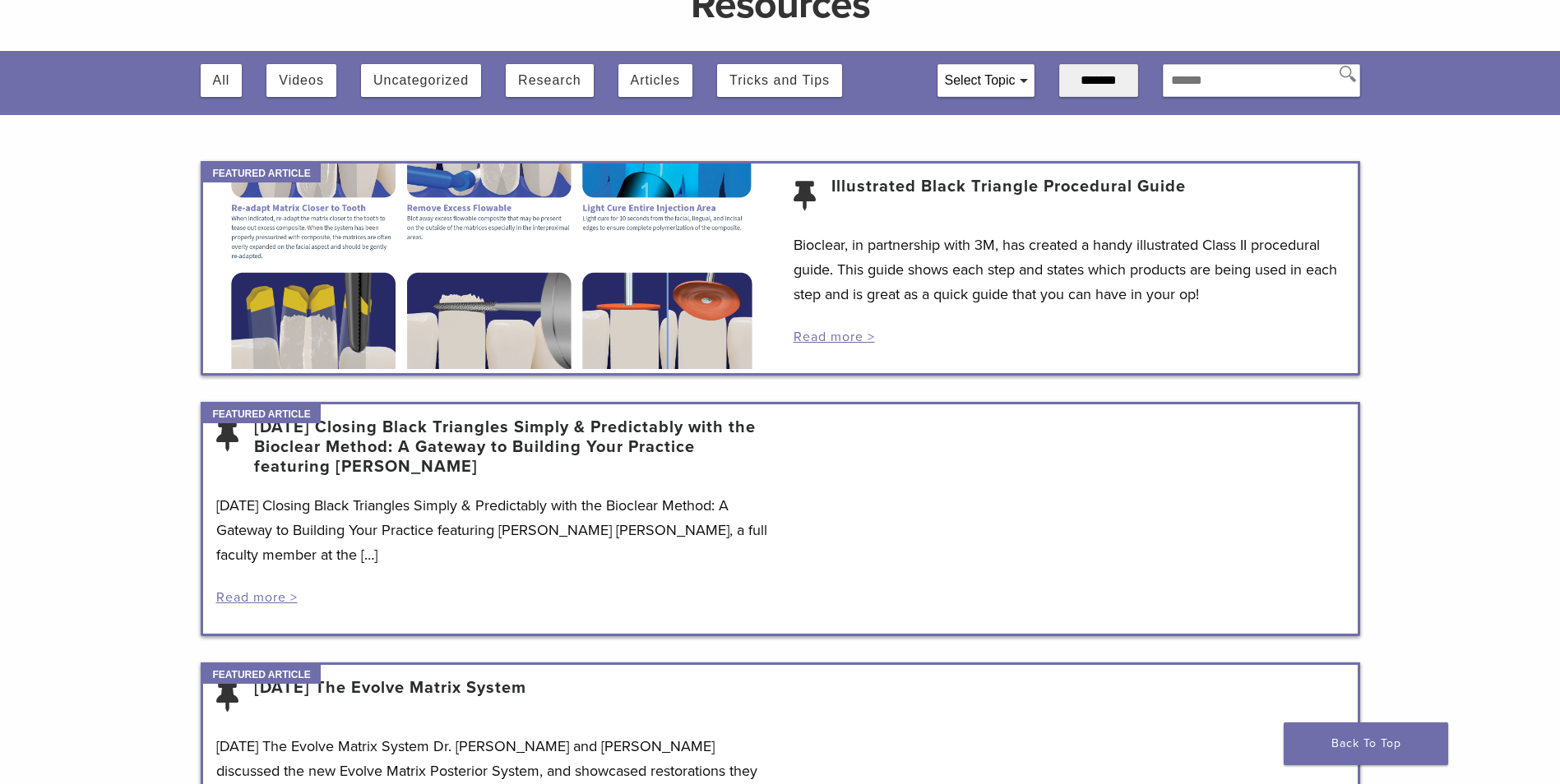
click at [329, 297] on div at bounding box center [492, 266] width 577 height 205
click at [828, 332] on link "Read more >" at bounding box center [834, 336] width 81 height 17
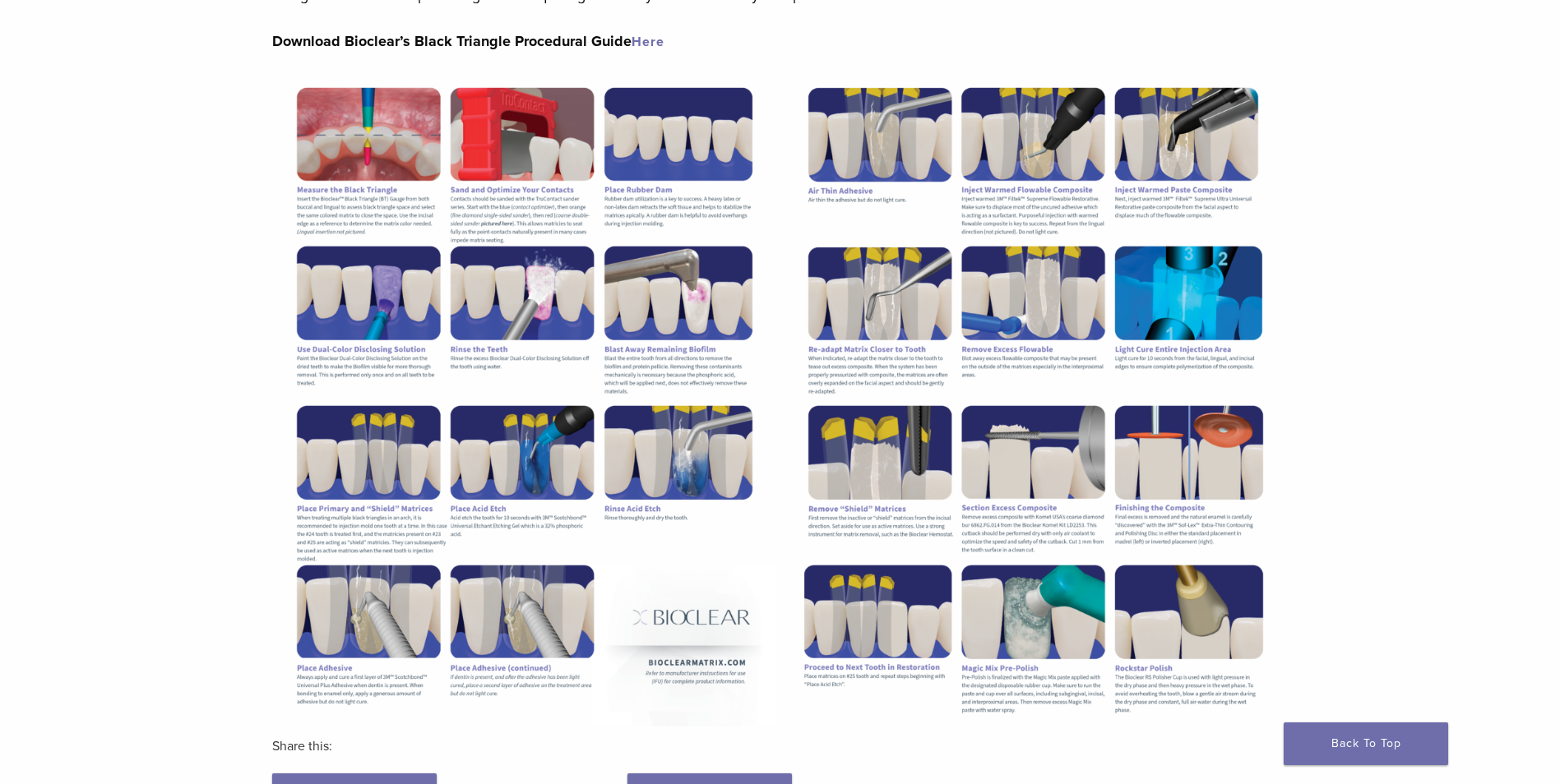
click at [365, 463] on img at bounding box center [524, 401] width 505 height 653
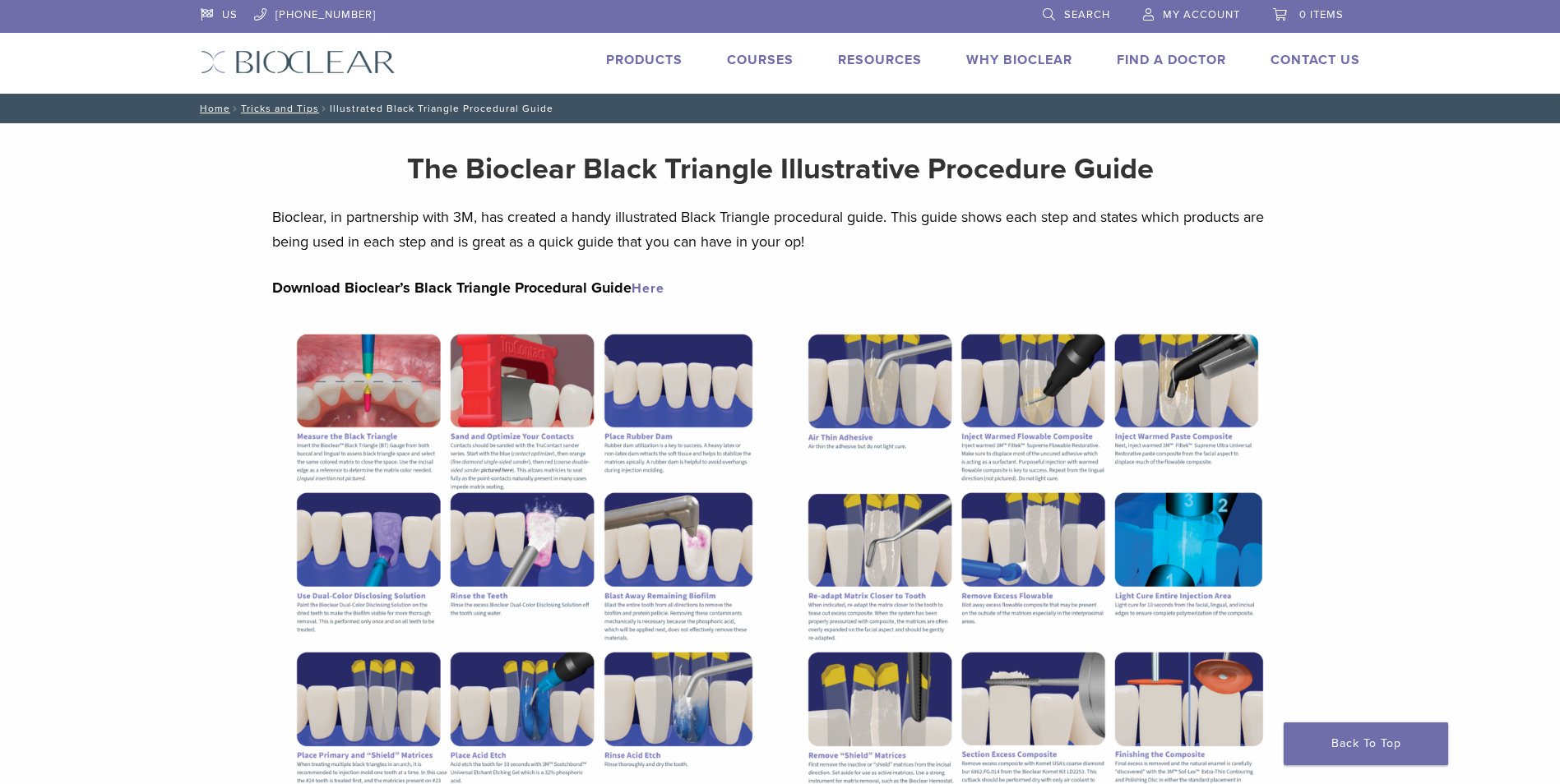
click at [618, 64] on link "Products" at bounding box center [645, 60] width 76 height 17
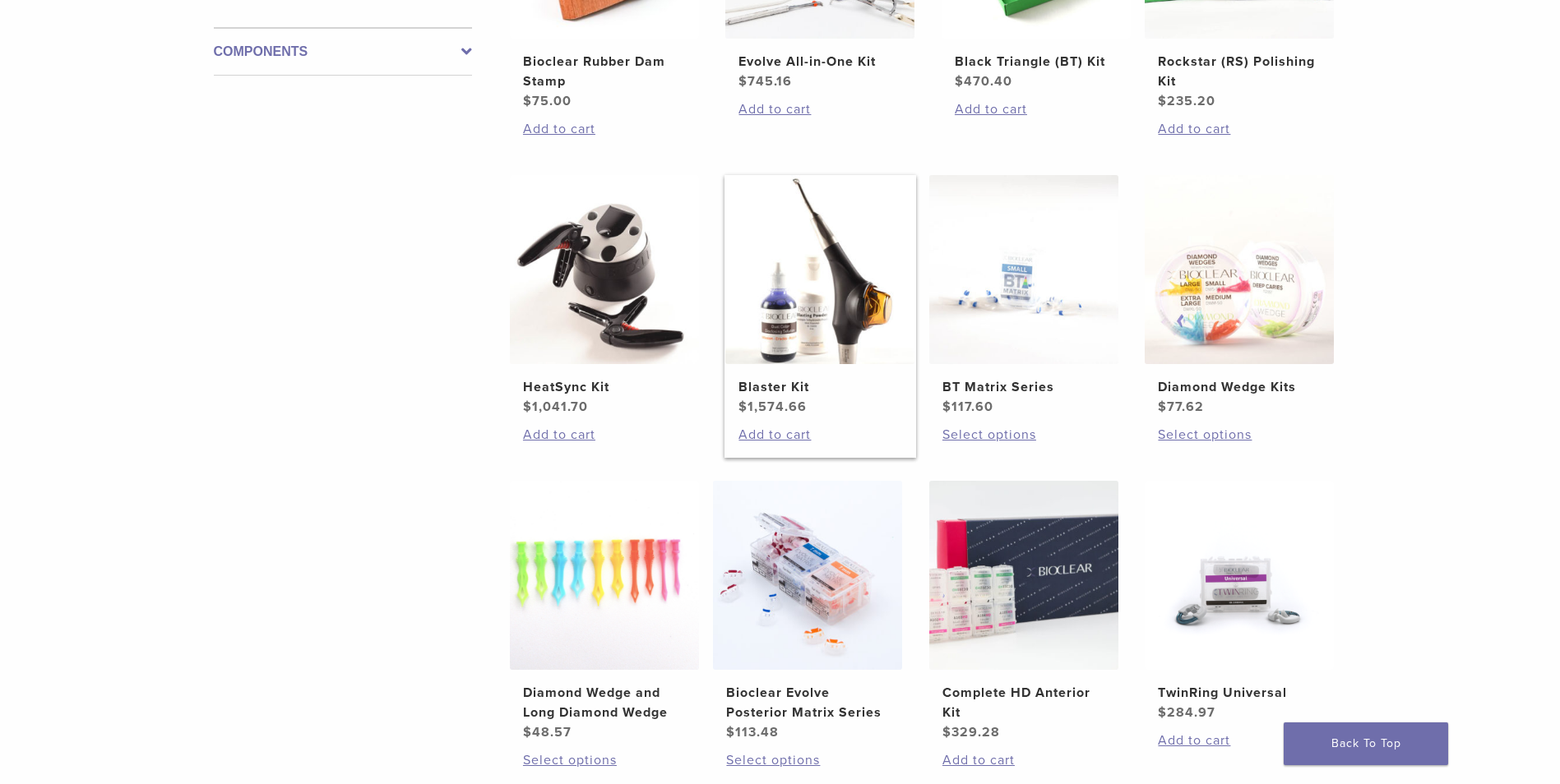
scroll to position [904, 0]
